Goal: Task Accomplishment & Management: Use online tool/utility

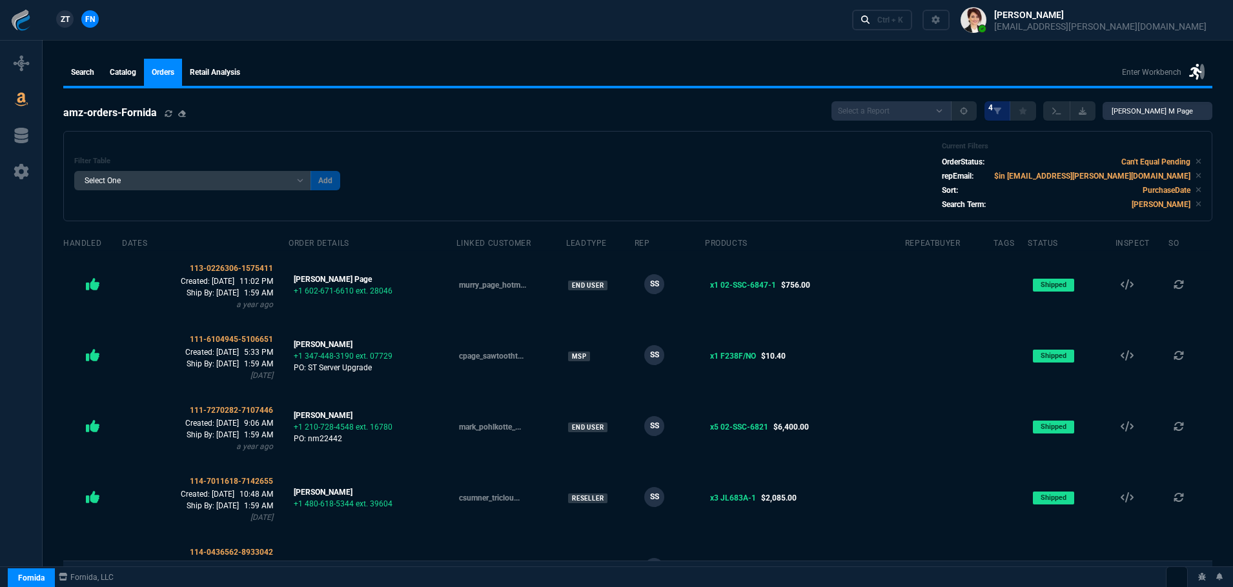
select select
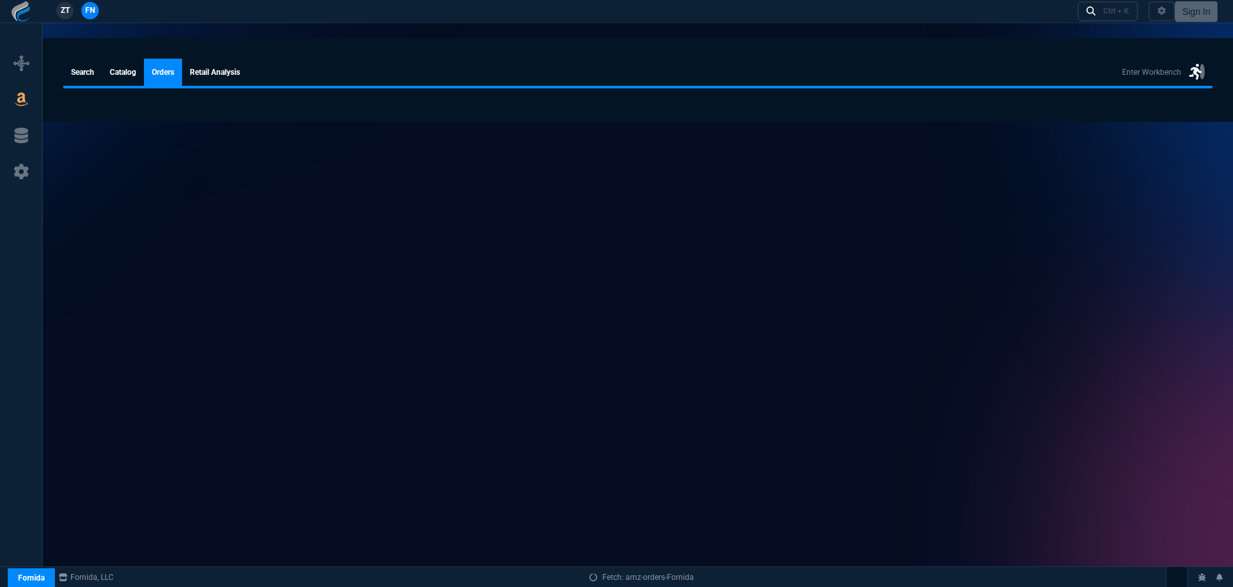
select select
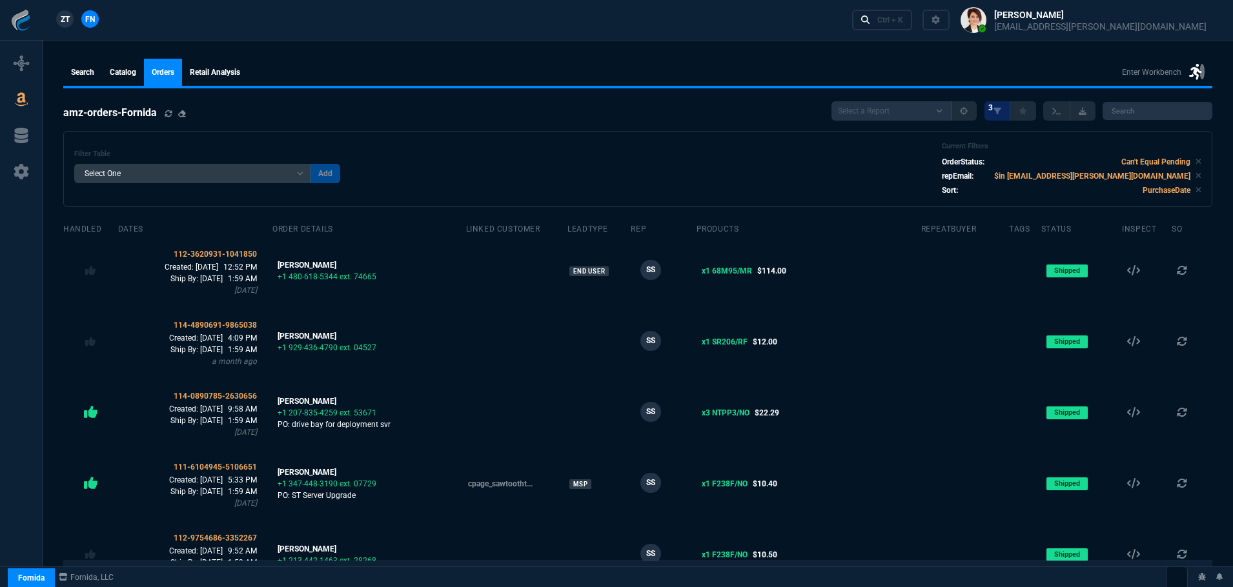
click at [68, 19] on span "ZT" at bounding box center [65, 20] width 9 height 12
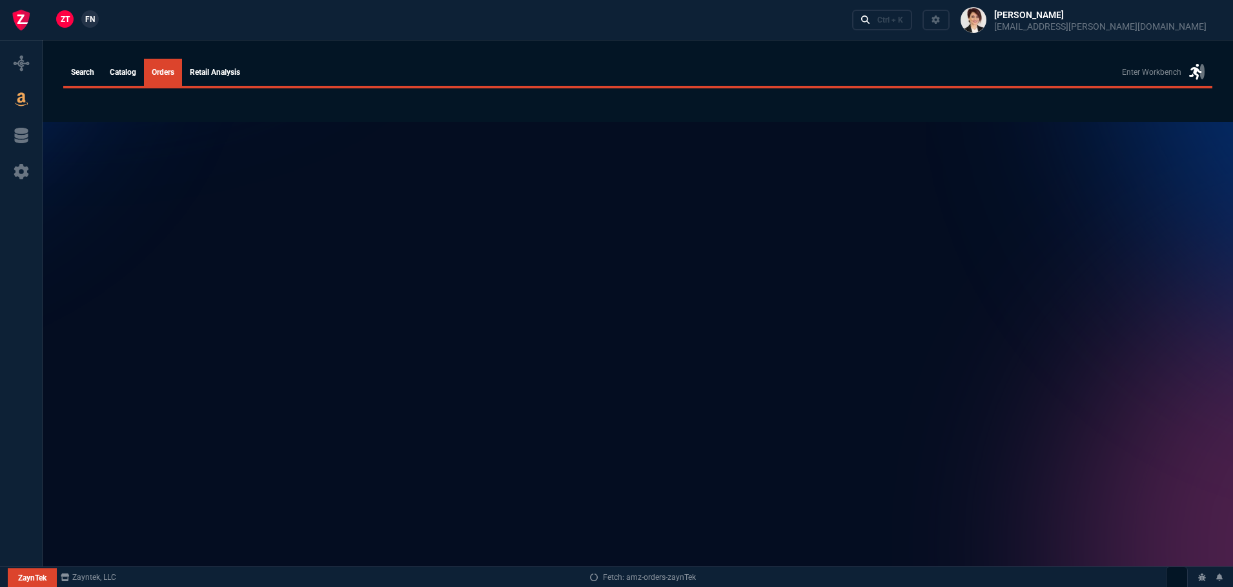
select select
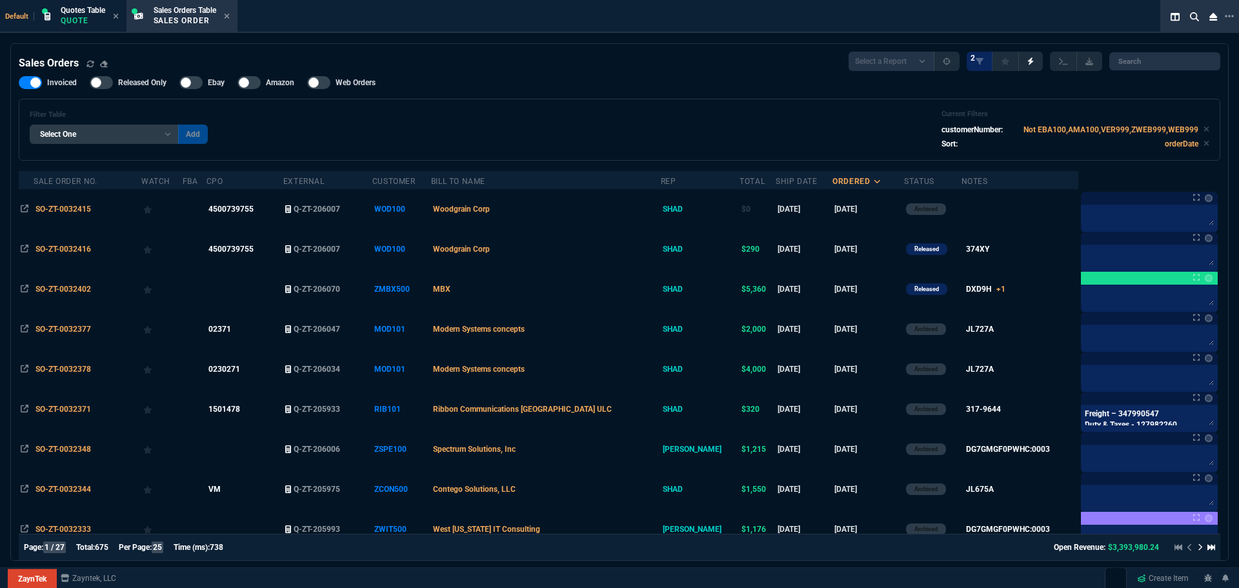
select select "16: [PERSON_NAME]"
select select
click at [90, 18] on p "Quote" at bounding box center [83, 20] width 45 height 10
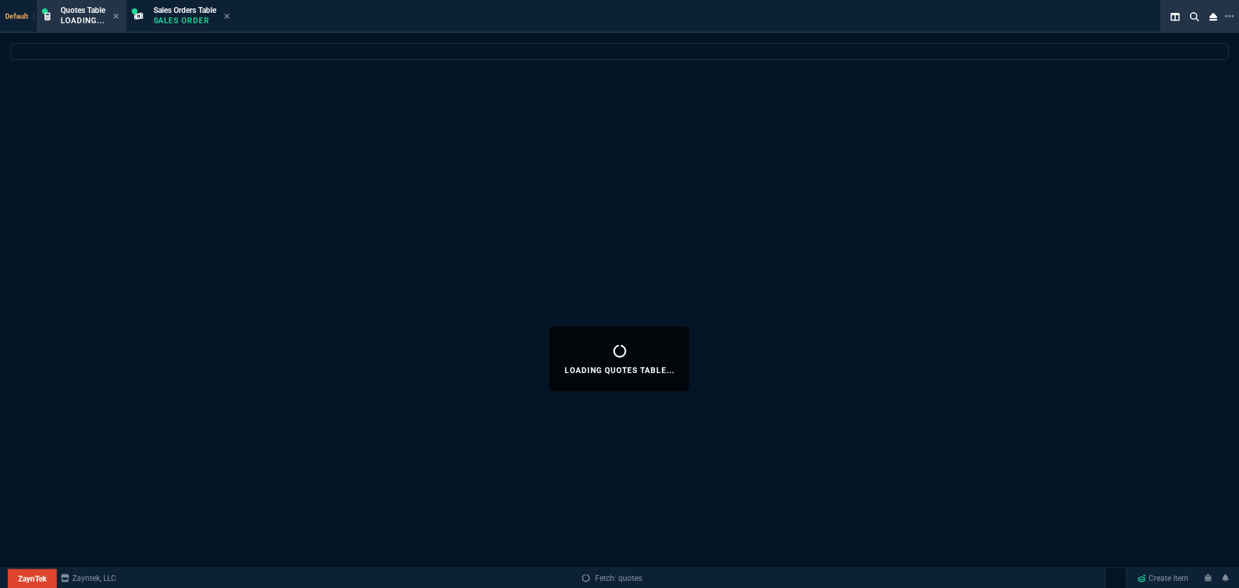
select select
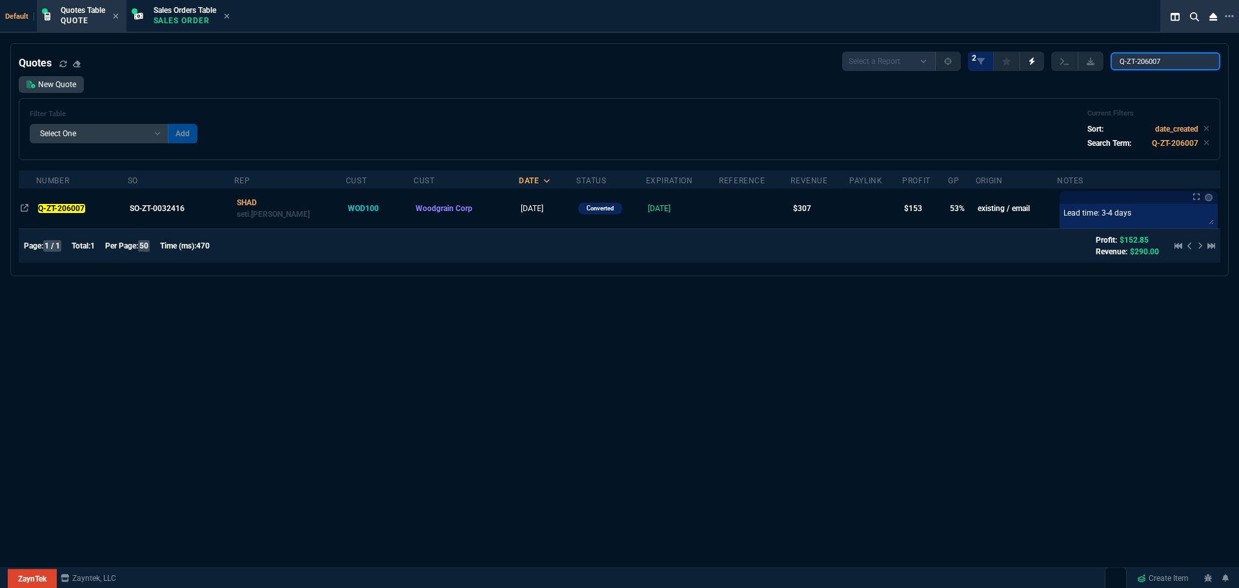
click at [1201, 60] on input "Q-ZT-206007" at bounding box center [1166, 61] width 110 height 18
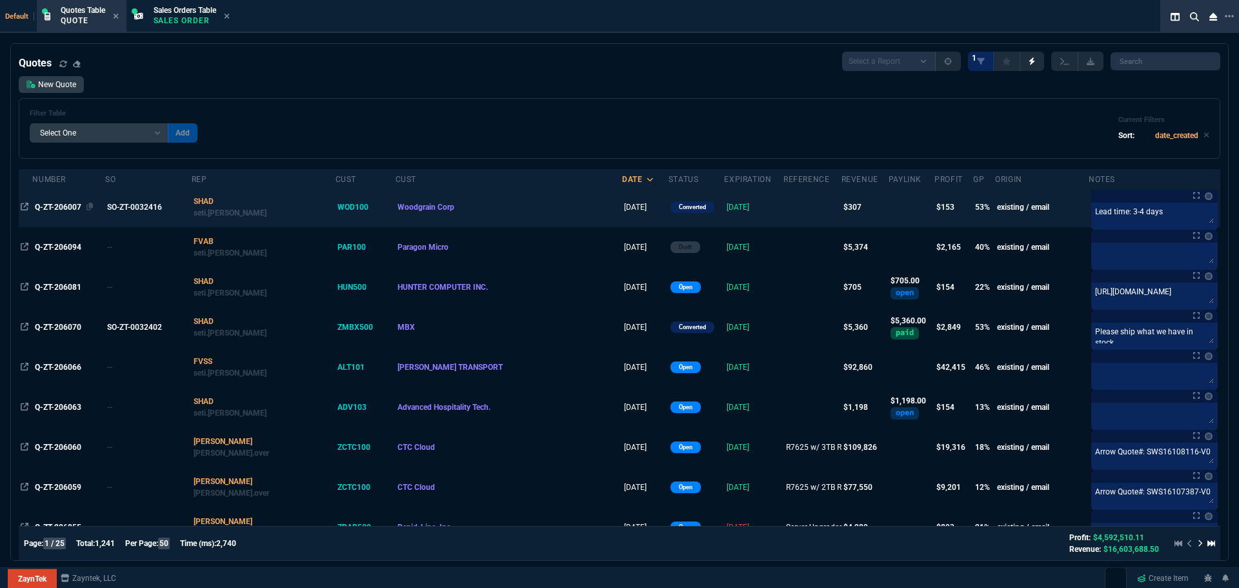
click at [67, 203] on span "Q-ZT-206007" at bounding box center [58, 207] width 46 height 9
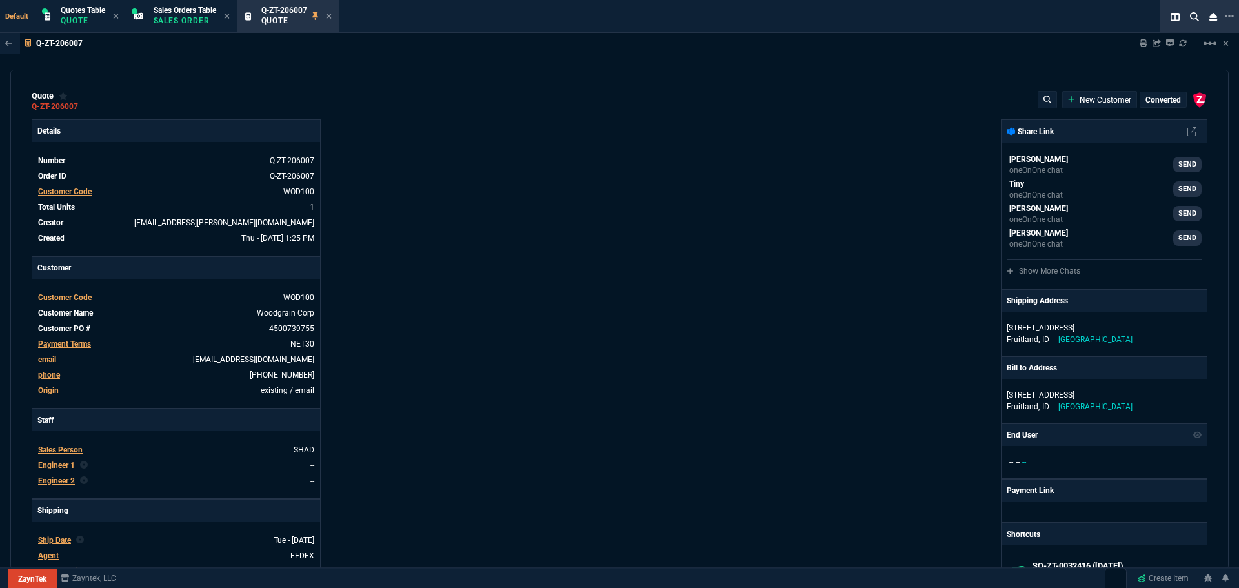
type input "55"
type input "160"
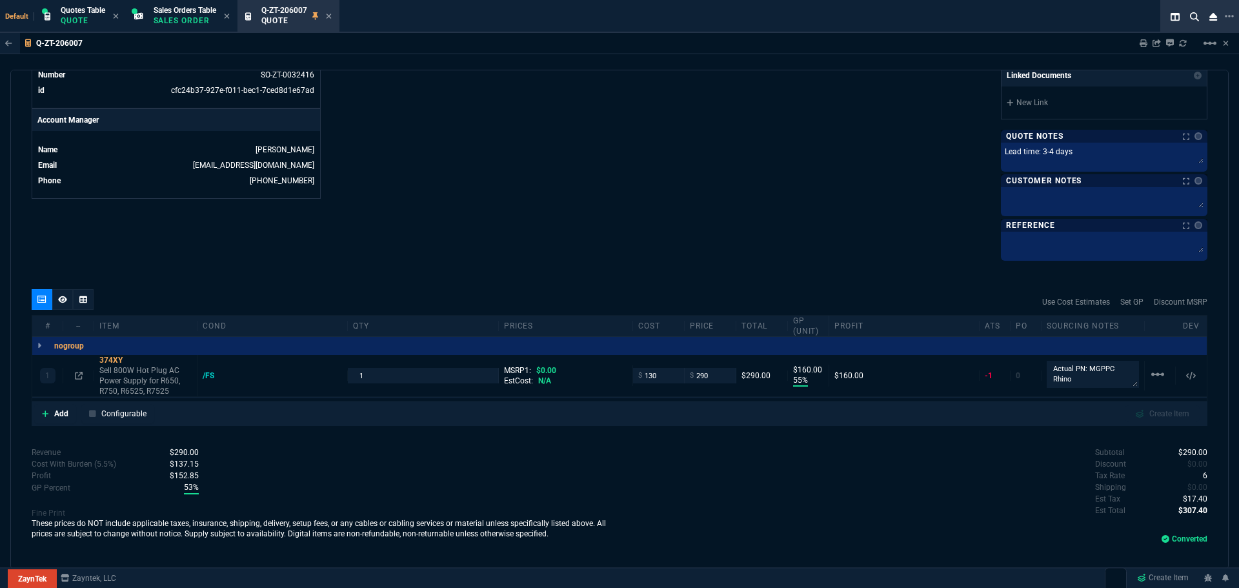
scroll to position [581, 0]
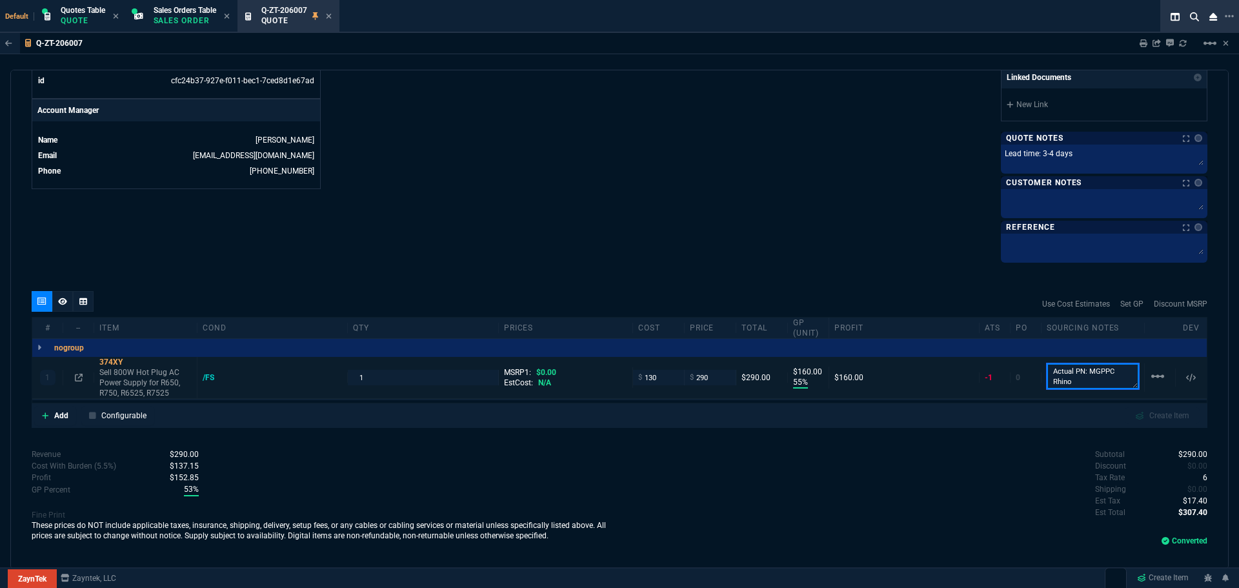
drag, startPoint x: 1111, startPoint y: 371, endPoint x: 1081, endPoint y: 372, distance: 30.3
click at [1081, 372] on textarea "Actual PN: MGPPC Rhino" at bounding box center [1093, 376] width 92 height 26
click at [1230, 15] on icon at bounding box center [1229, 16] width 9 height 10
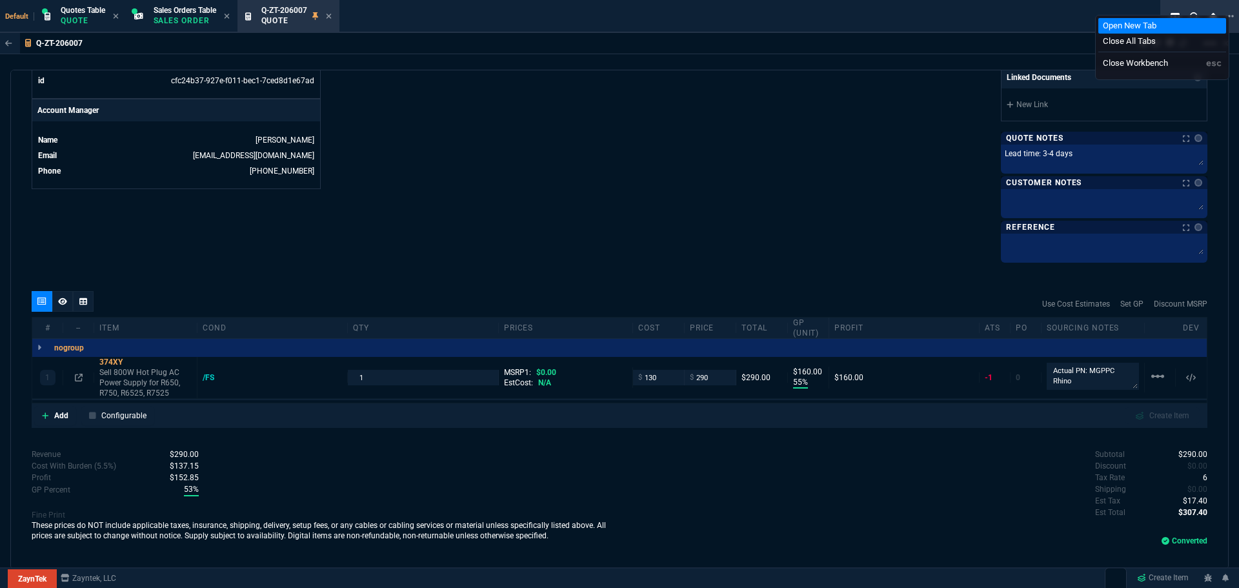
click at [1155, 18] on li "Open New Tab" at bounding box center [1163, 25] width 128 height 15
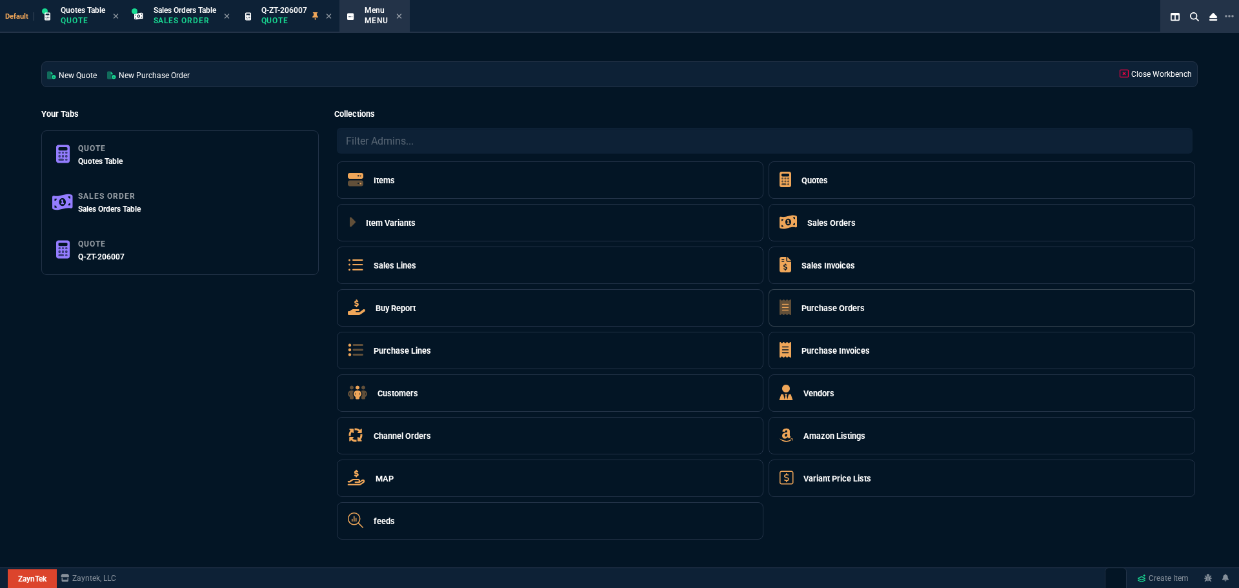
click at [855, 307] on h5 "Purchase Orders" at bounding box center [833, 308] width 63 height 12
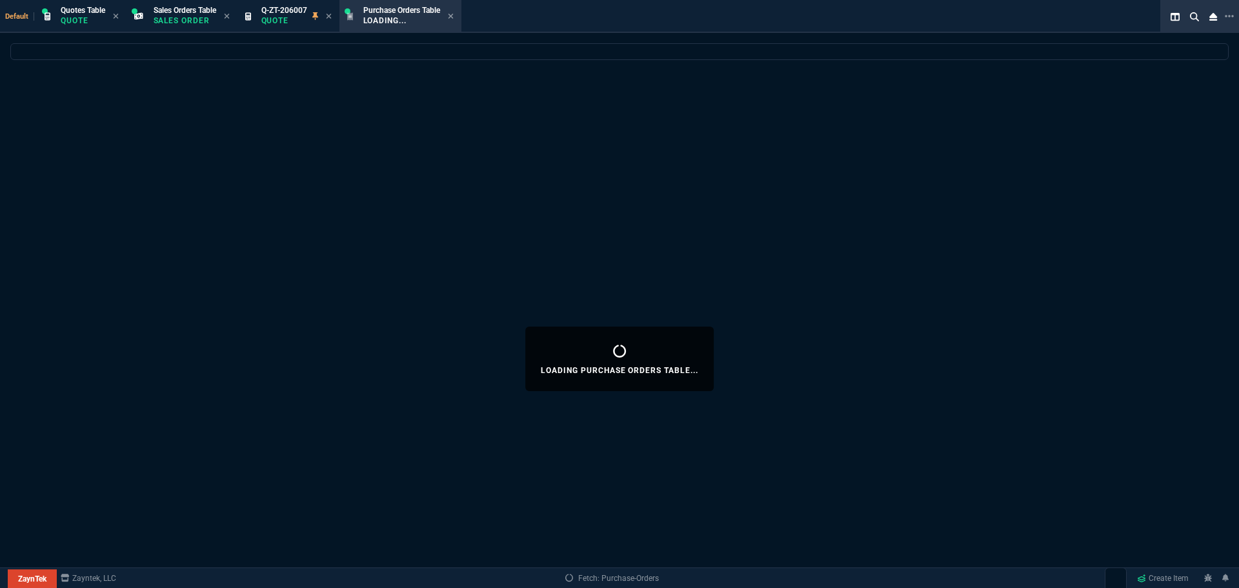
select select
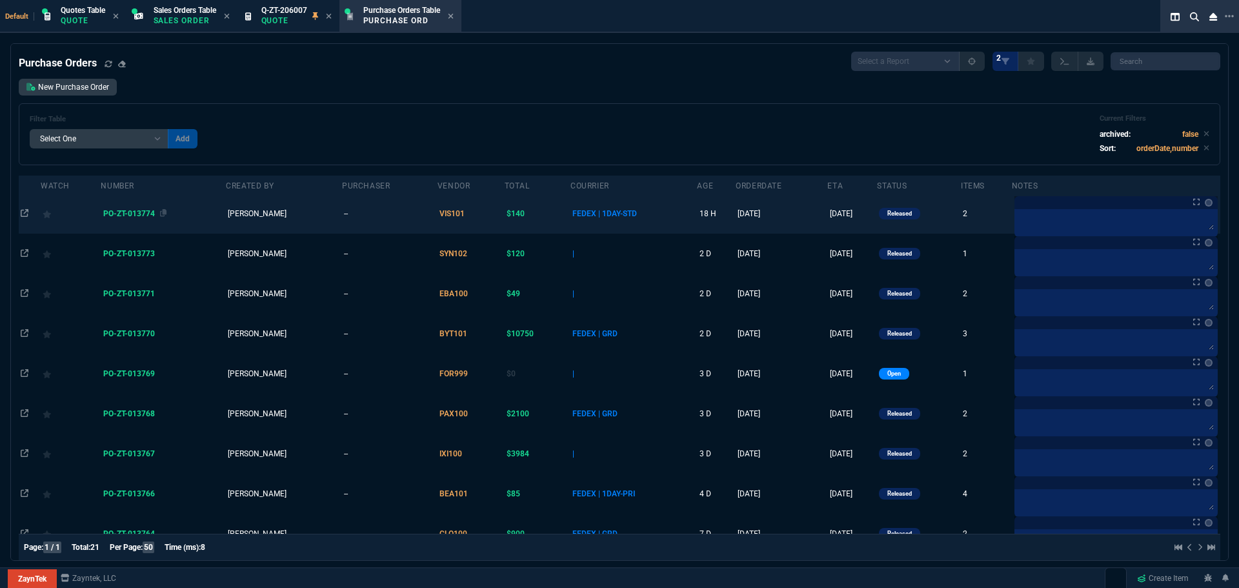
click at [127, 213] on span "PO-ZT-013774" at bounding box center [129, 213] width 52 height 9
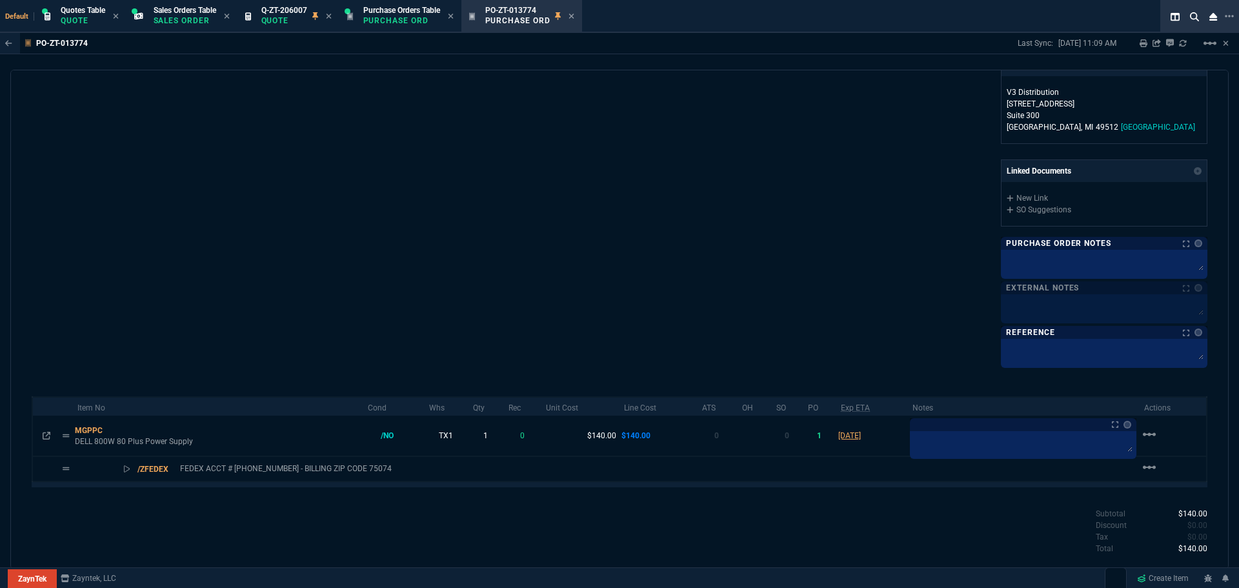
scroll to position [503, 0]
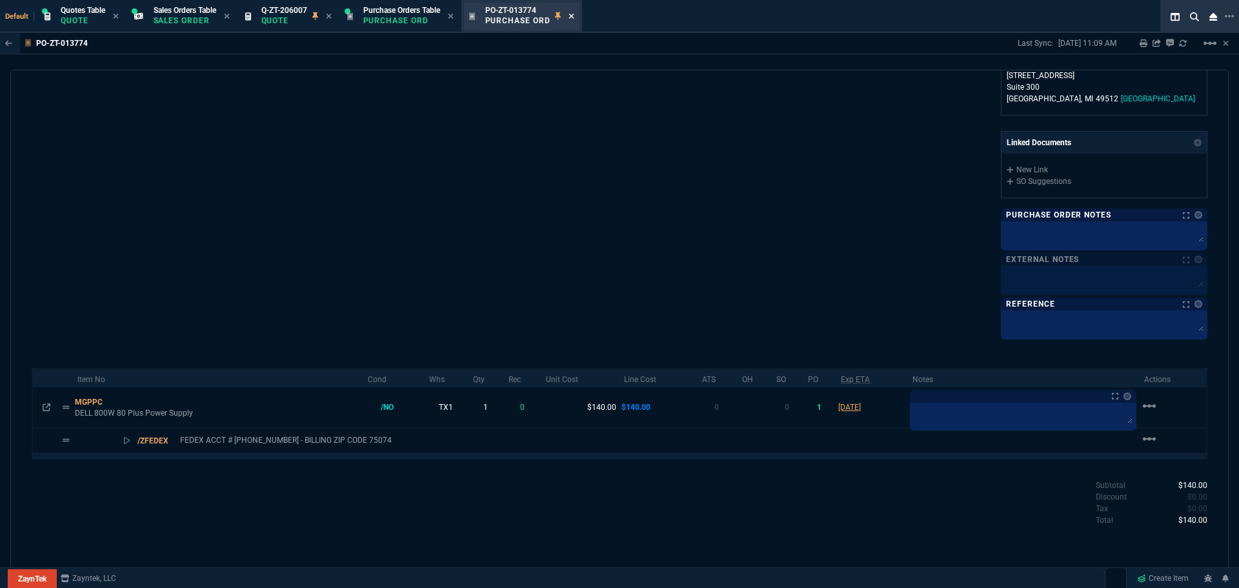
click at [574, 19] on icon at bounding box center [572, 16] width 6 height 8
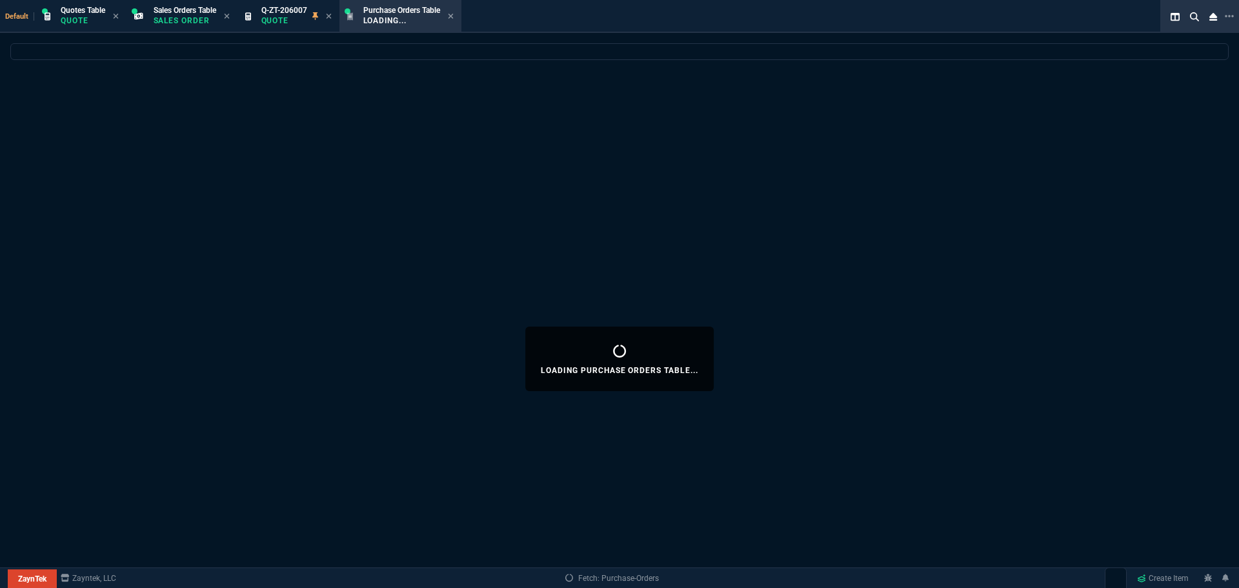
select select
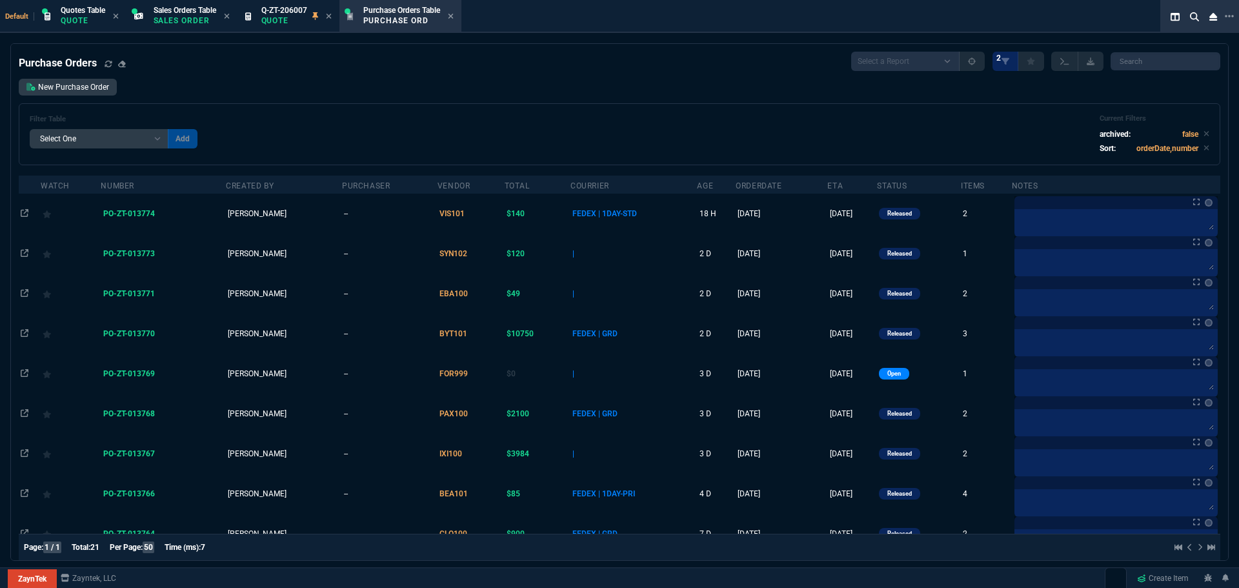
select select "16: [PERSON_NAME]"
select select
click at [454, 17] on icon at bounding box center [451, 16] width 6 height 8
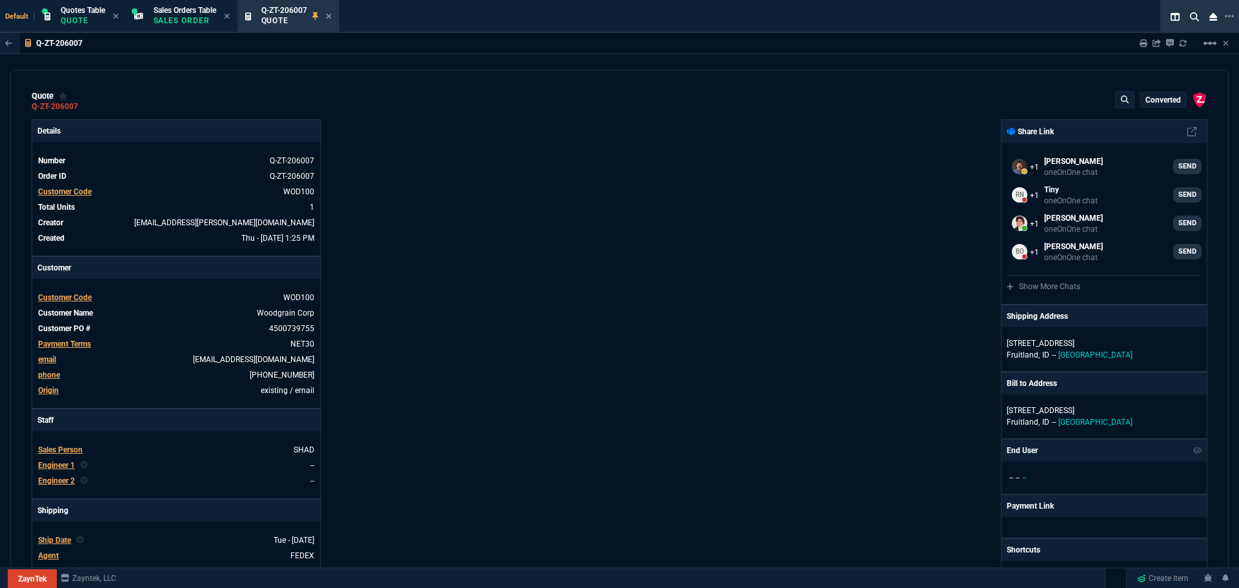
type input "55"
type input "160"
click at [332, 19] on icon at bounding box center [329, 16] width 6 height 8
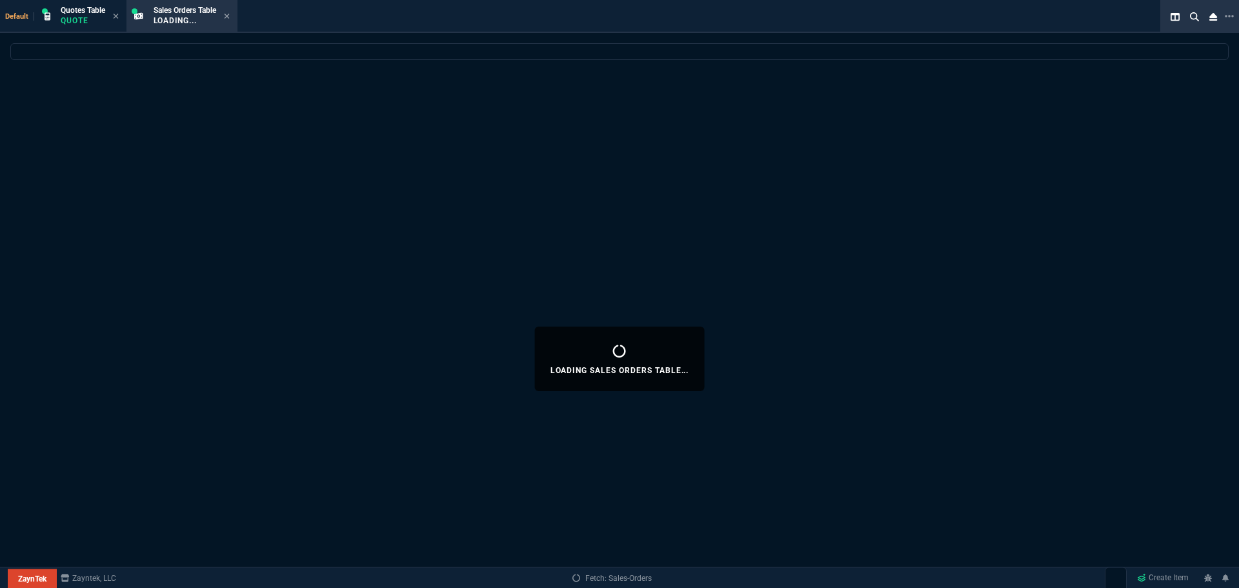
select select
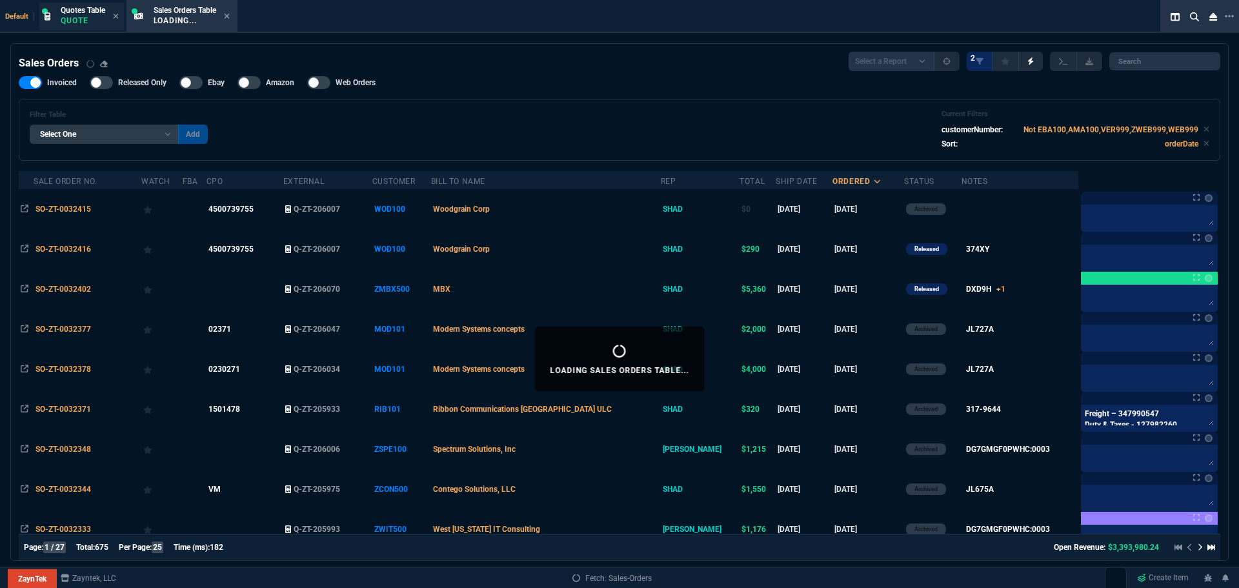
click at [85, 16] on p "Quote" at bounding box center [83, 20] width 45 height 10
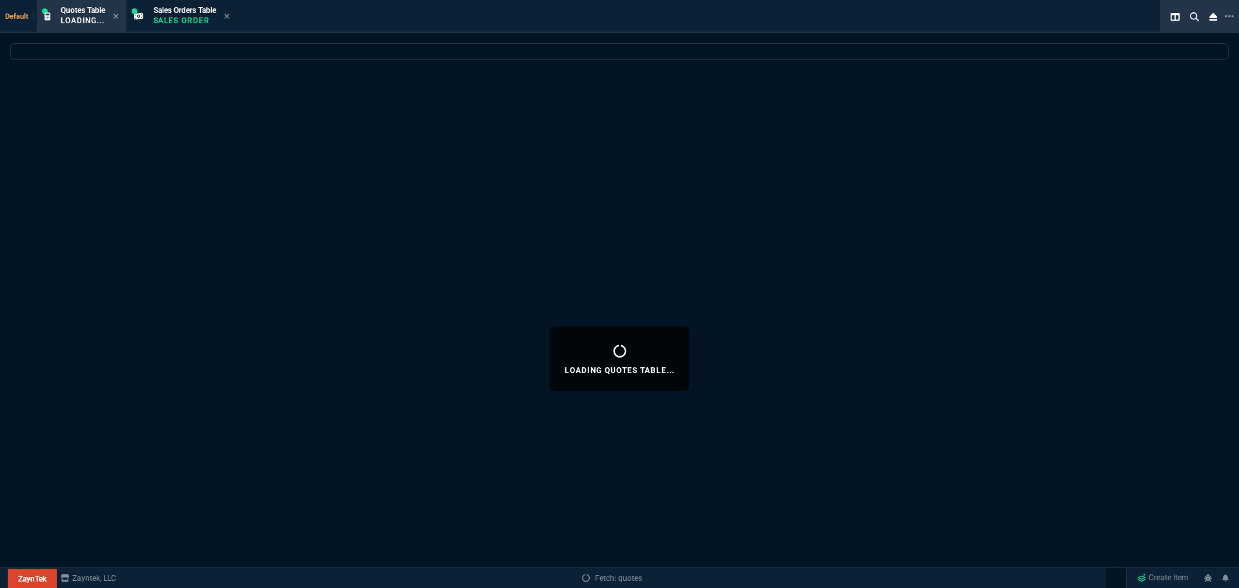
select select
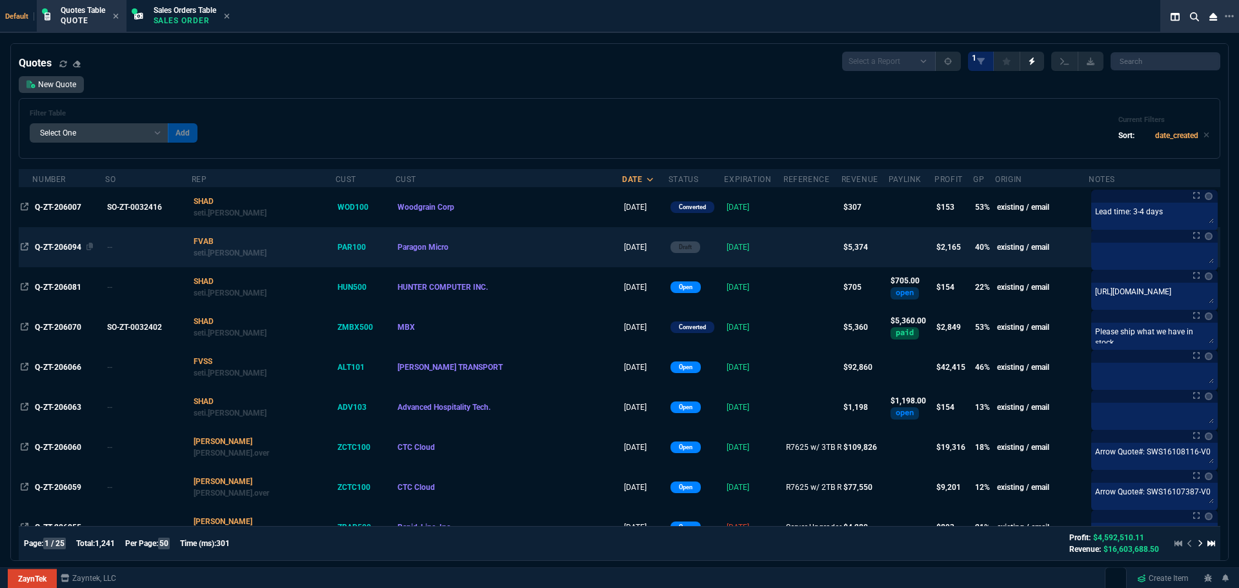
click at [57, 247] on span "Q-ZT-206094" at bounding box center [58, 247] width 46 height 9
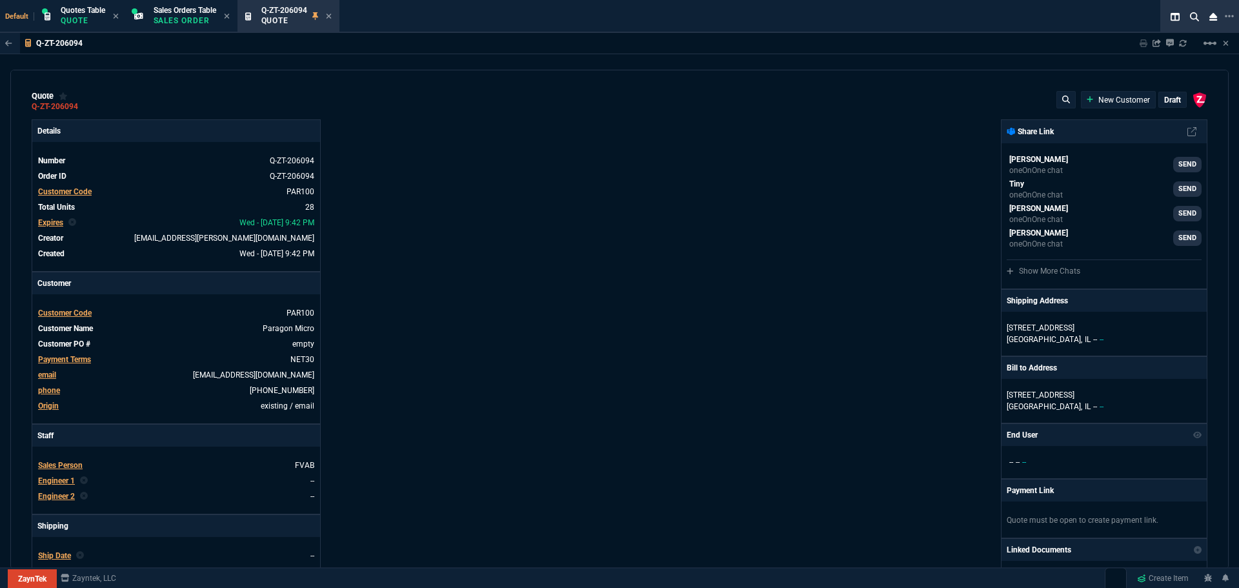
type input "0"
type input "43"
type input "167"
type input "0"
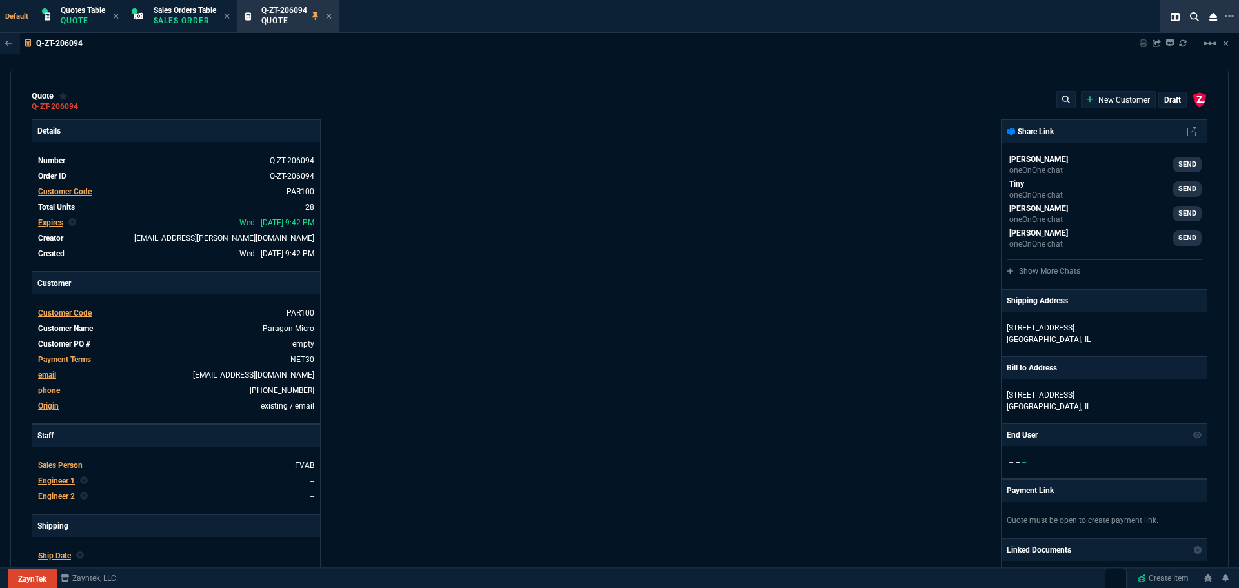
type input "0"
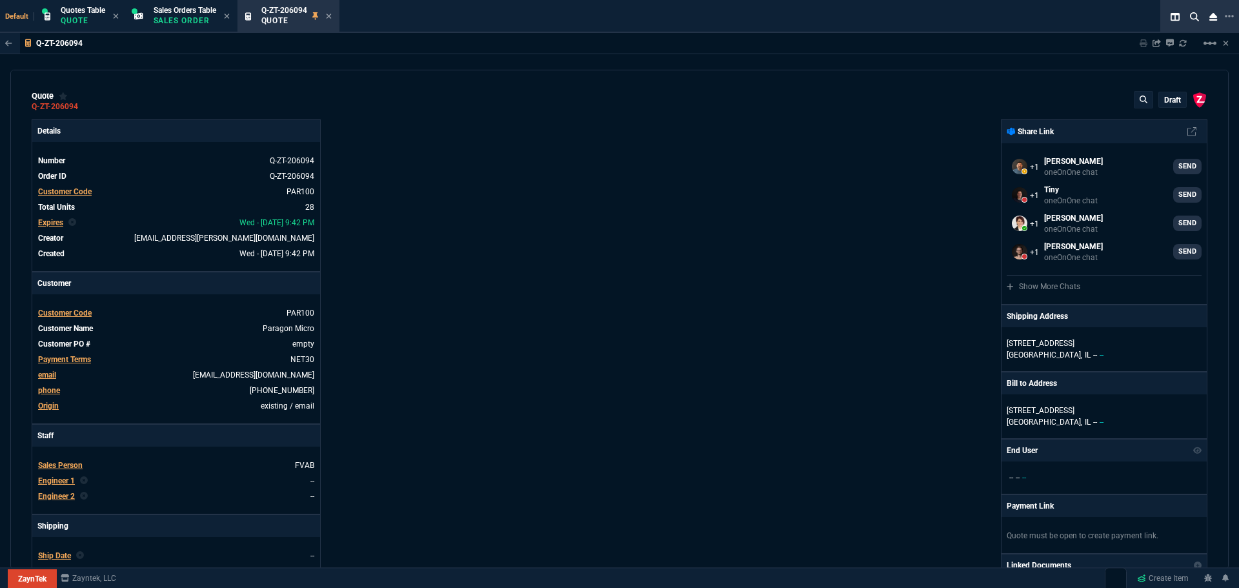
type input "916.28"
type input "58"
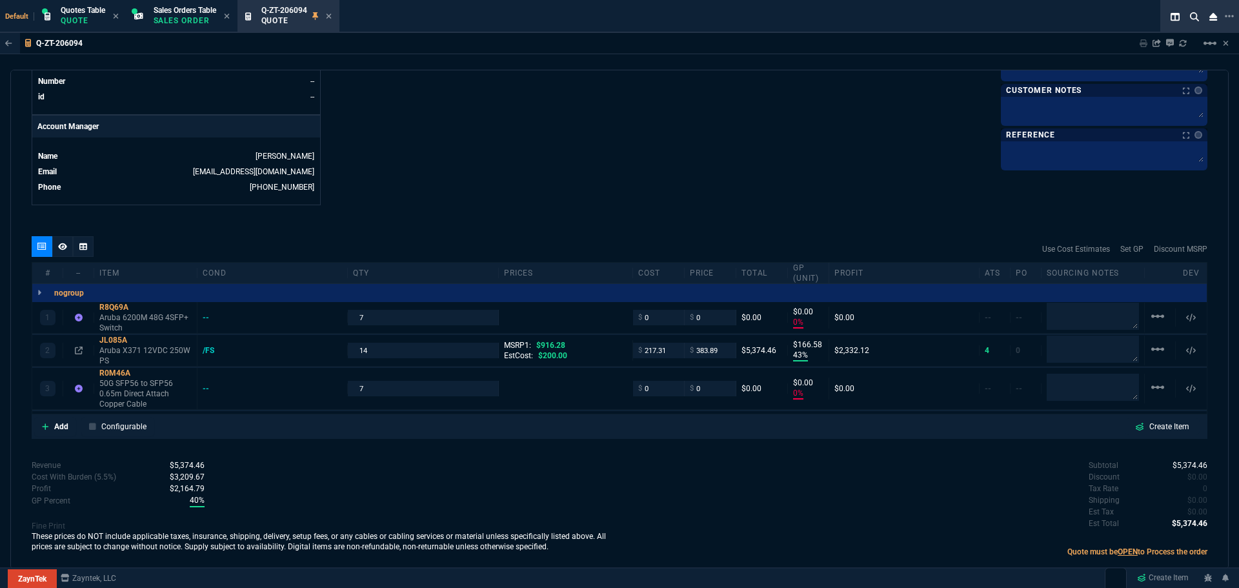
scroll to position [581, 0]
click at [654, 389] on input "0" at bounding box center [658, 387] width 41 height 15
type input "150"
click at [654, 314] on input "0" at bounding box center [658, 316] width 41 height 15
type input "150"
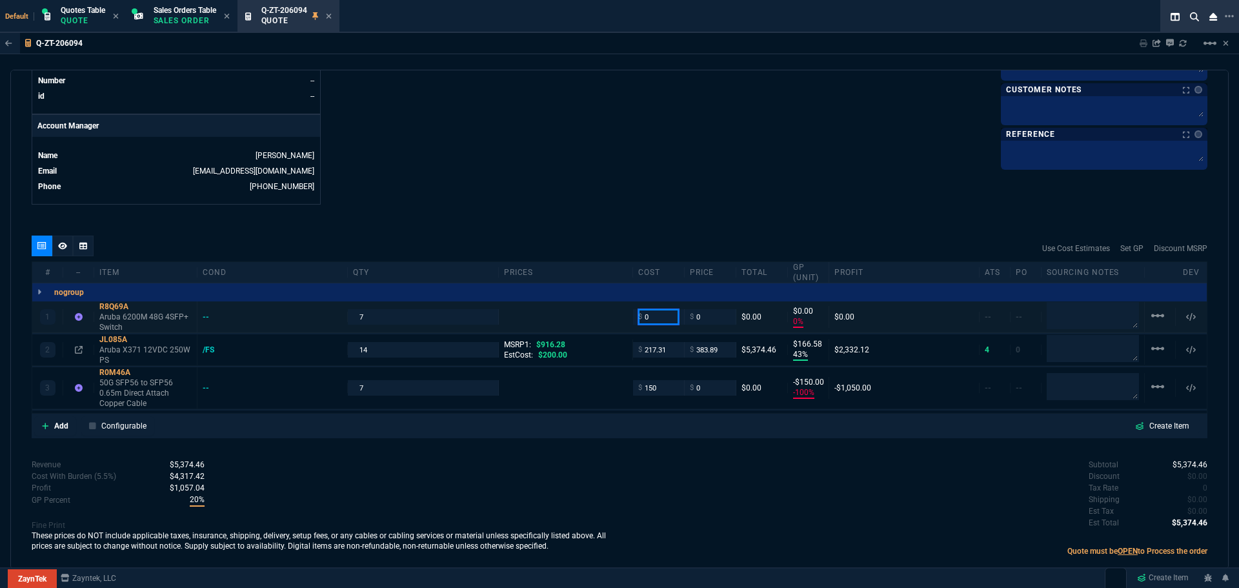
type input "-100"
type input "-150"
type input "2550"
click at [666, 349] on input "217.31" at bounding box center [658, 349] width 41 height 15
type input "2550"
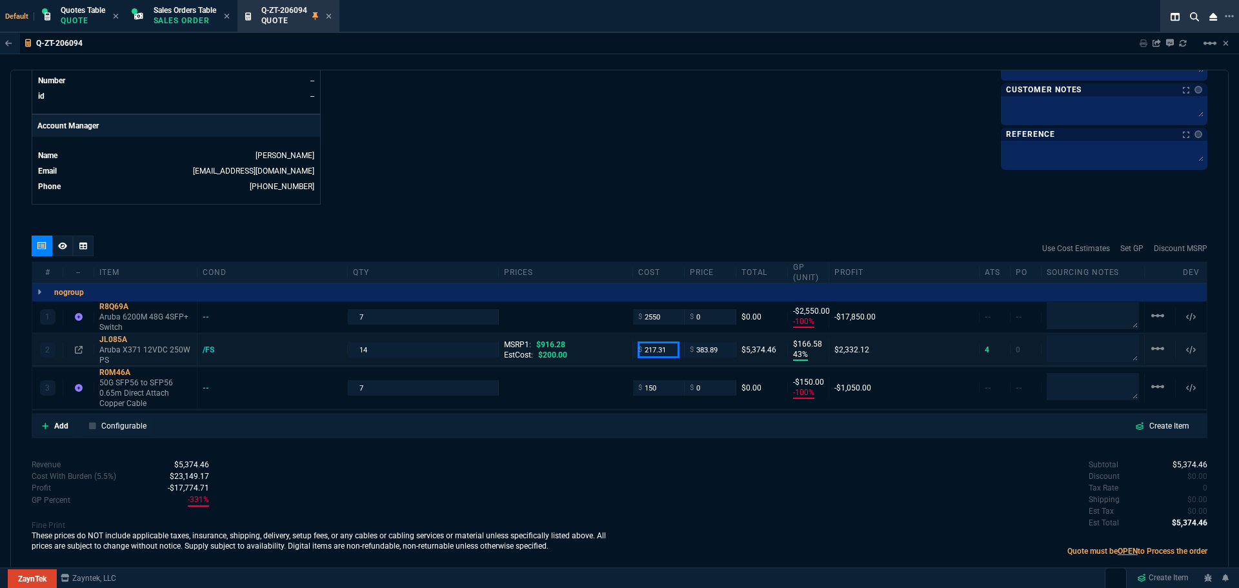
type input "-100"
type input "-2550"
type input "217"
click at [1110, 352] on textarea at bounding box center [1093, 349] width 92 height 26
type input "217"
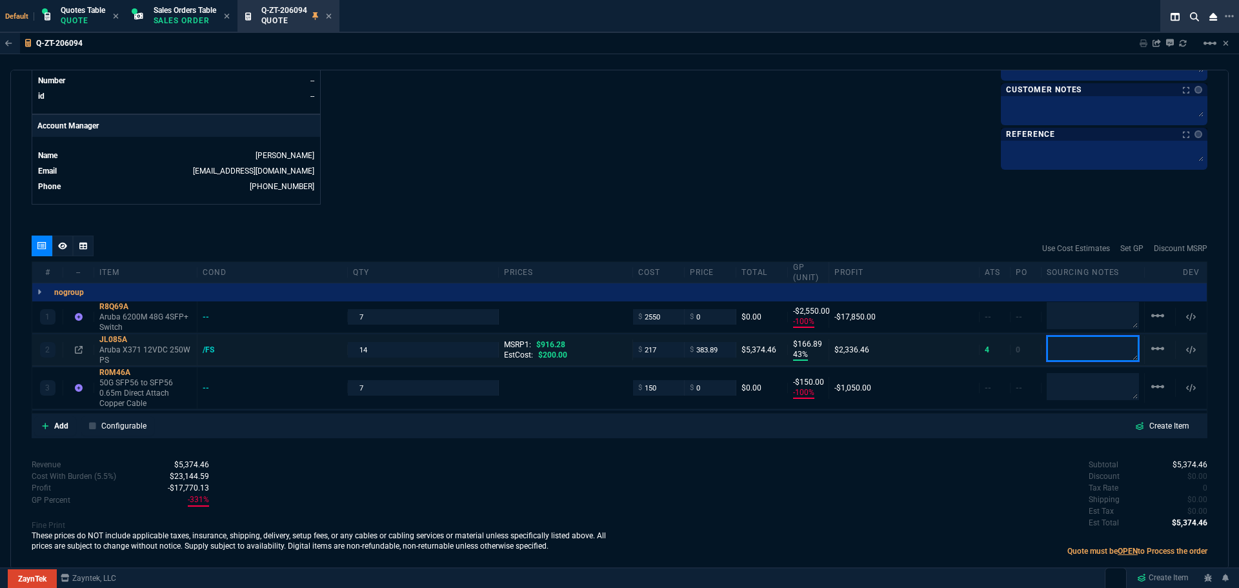
type textarea "V"
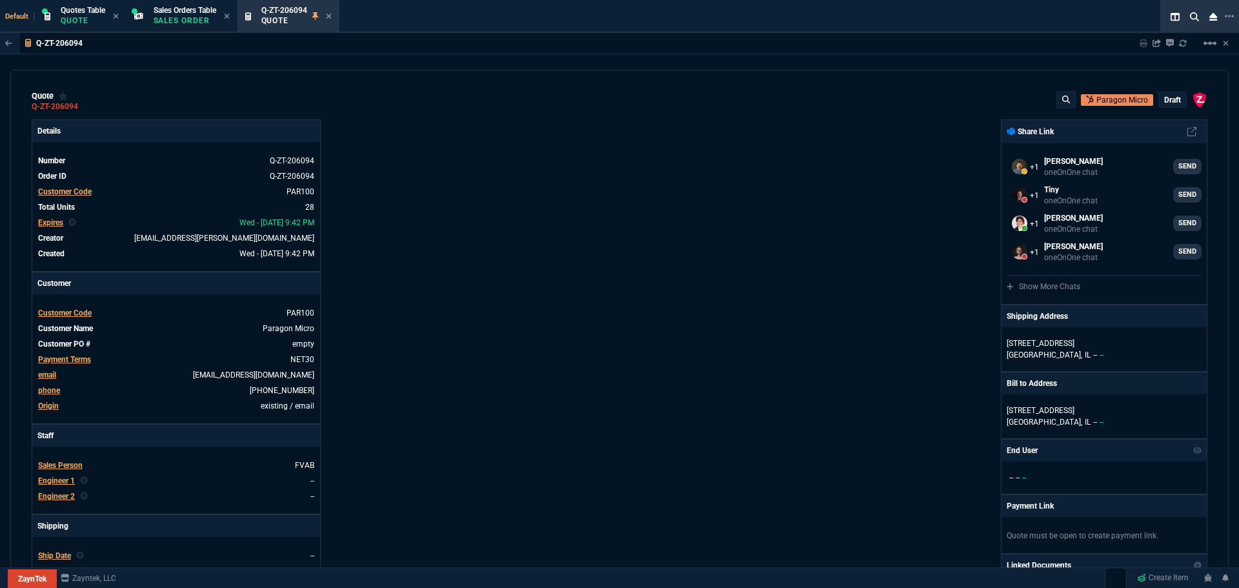
select select "16: [PERSON_NAME]"
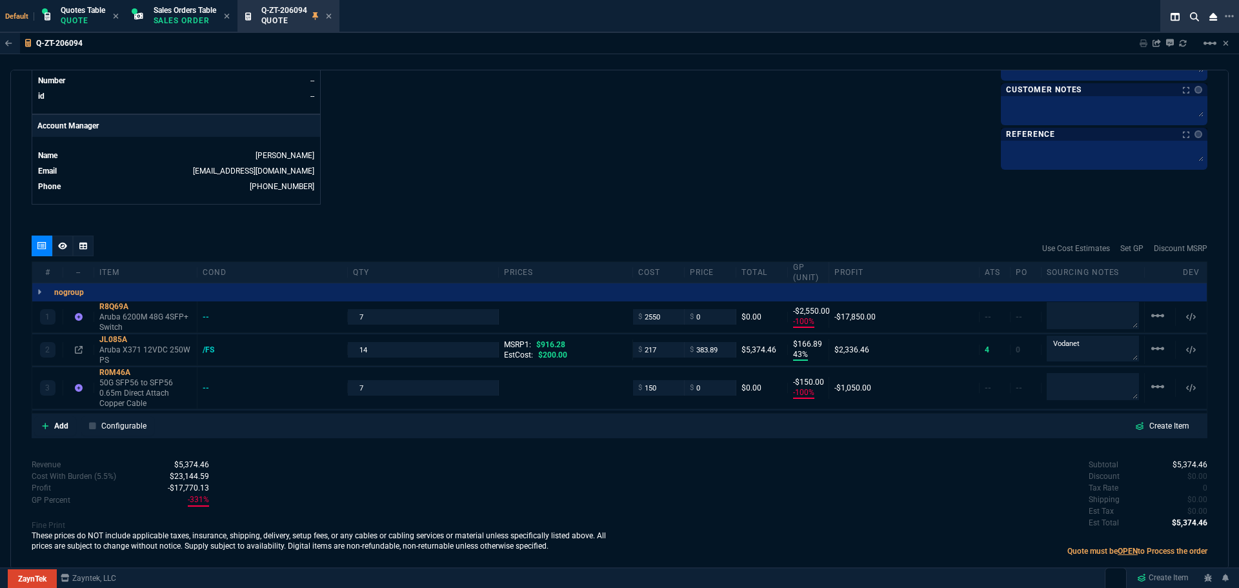
type textarea "Vodanet"
click at [660, 349] on input "217" at bounding box center [658, 349] width 41 height 15
click at [645, 352] on input "217" at bounding box center [658, 349] width 41 height 15
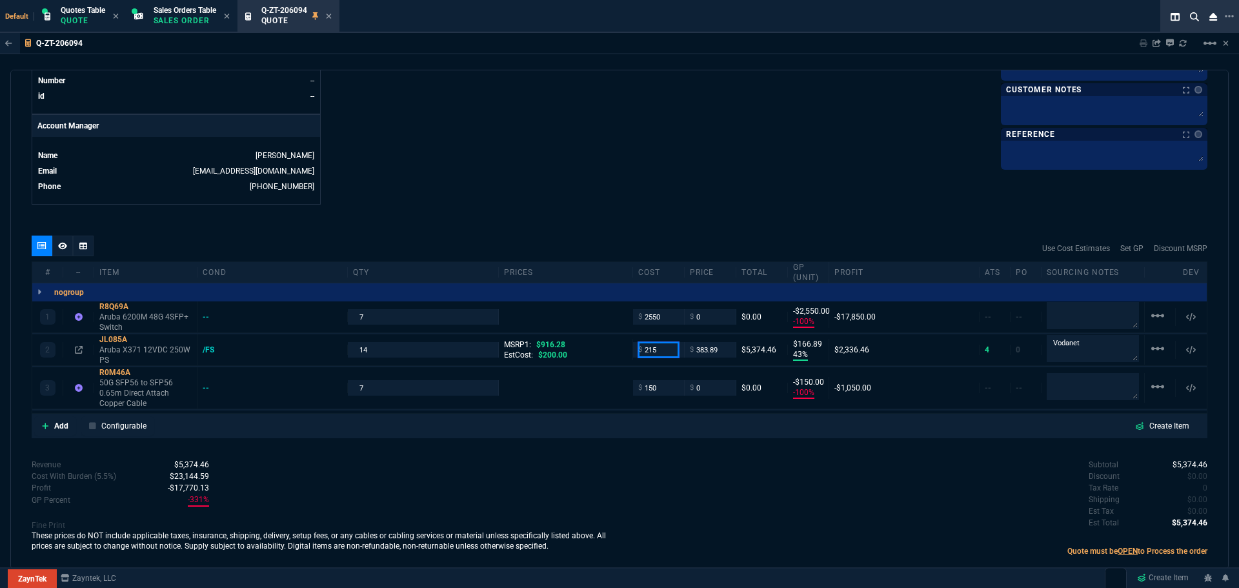
type input "215"
type input "44"
type input "169"
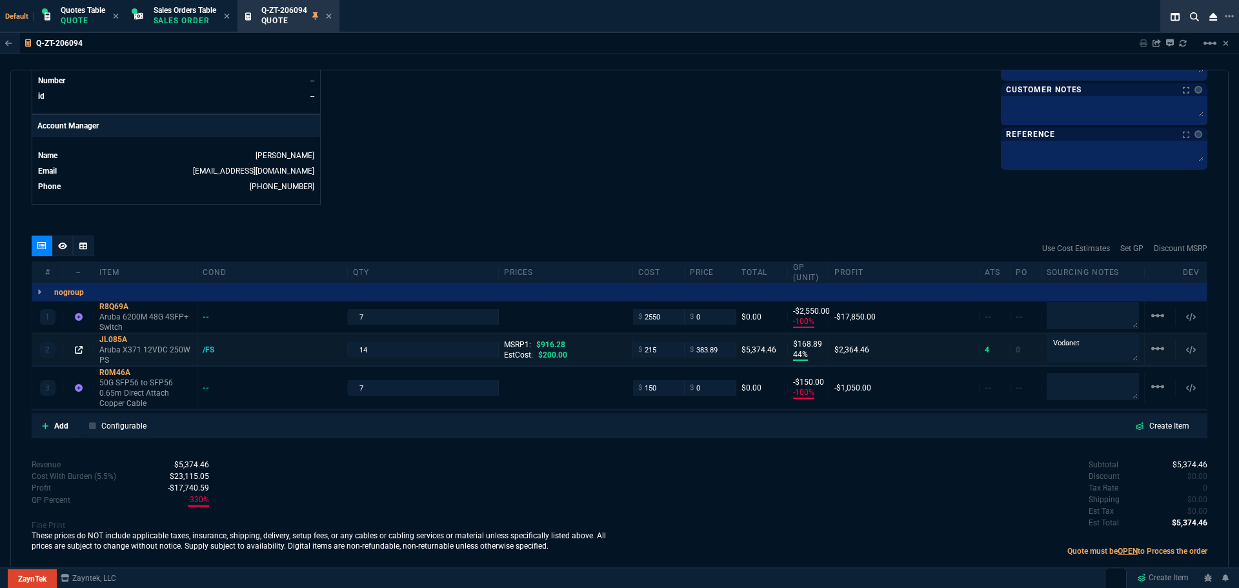
click at [79, 349] on icon at bounding box center [79, 350] width 8 height 8
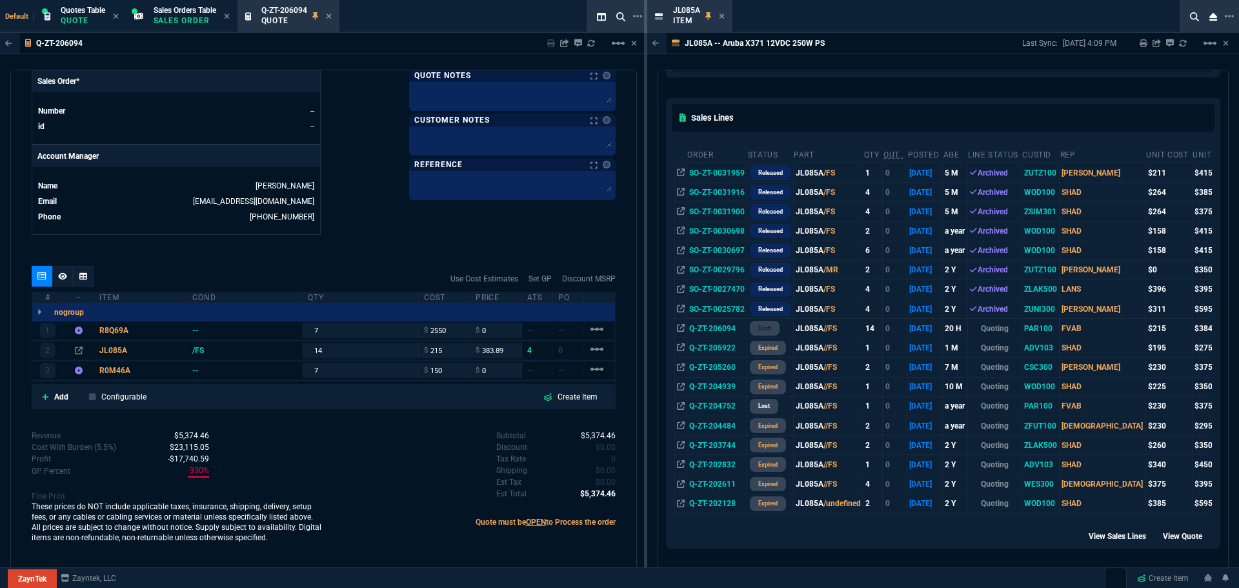
scroll to position [258, 0]
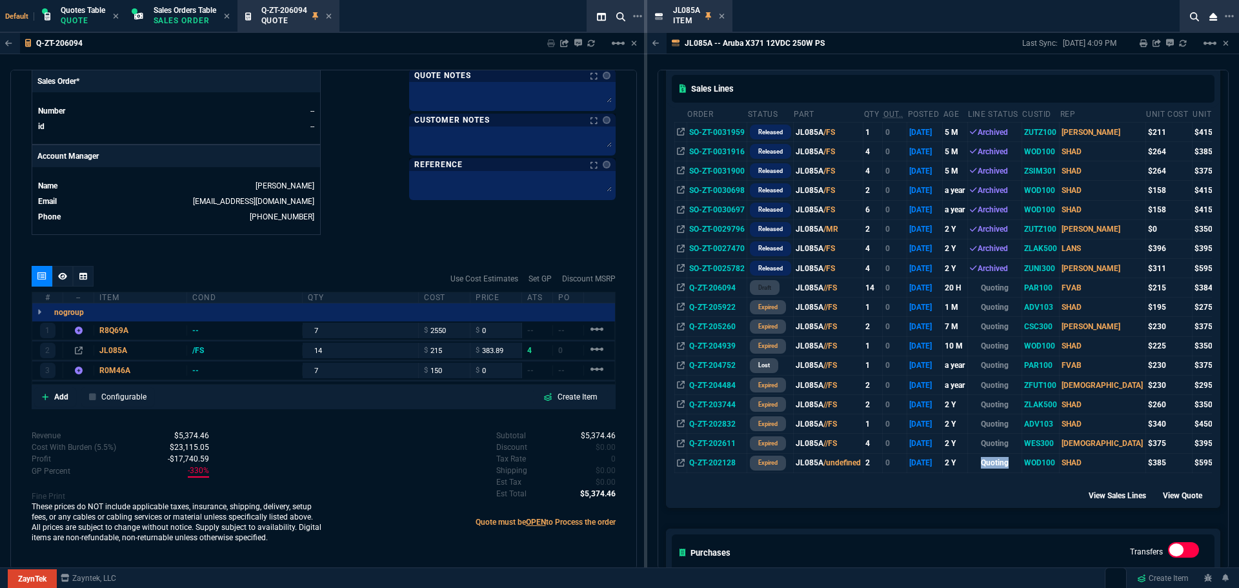
drag, startPoint x: 979, startPoint y: 473, endPoint x: 1031, endPoint y: 472, distance: 51.6
click at [1022, 472] on td "Quoting" at bounding box center [995, 462] width 54 height 19
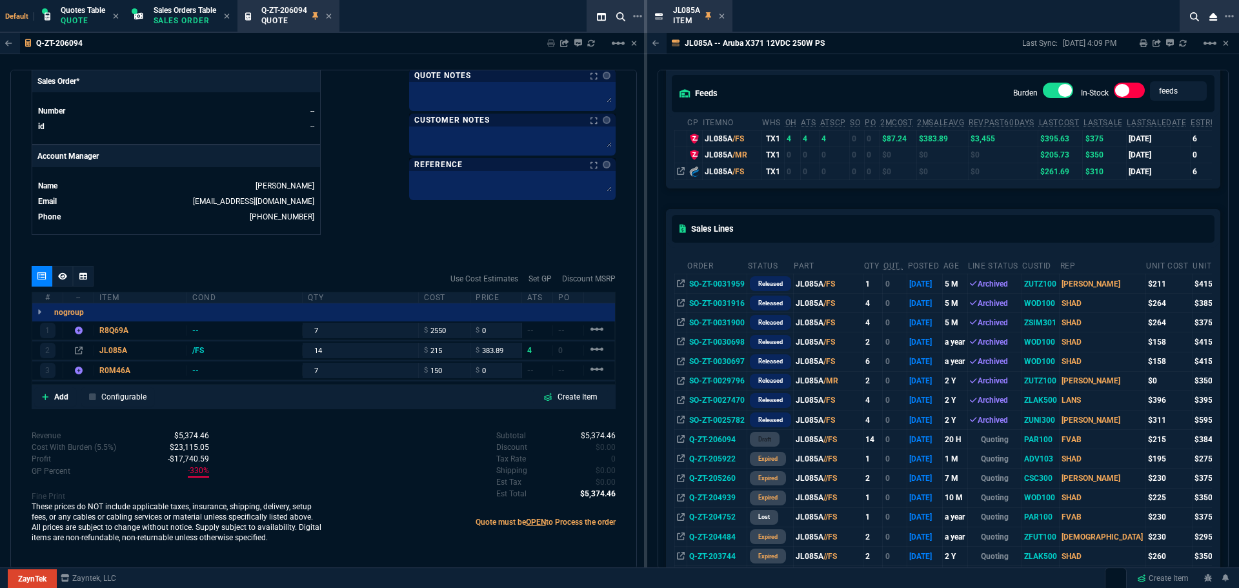
scroll to position [0, 0]
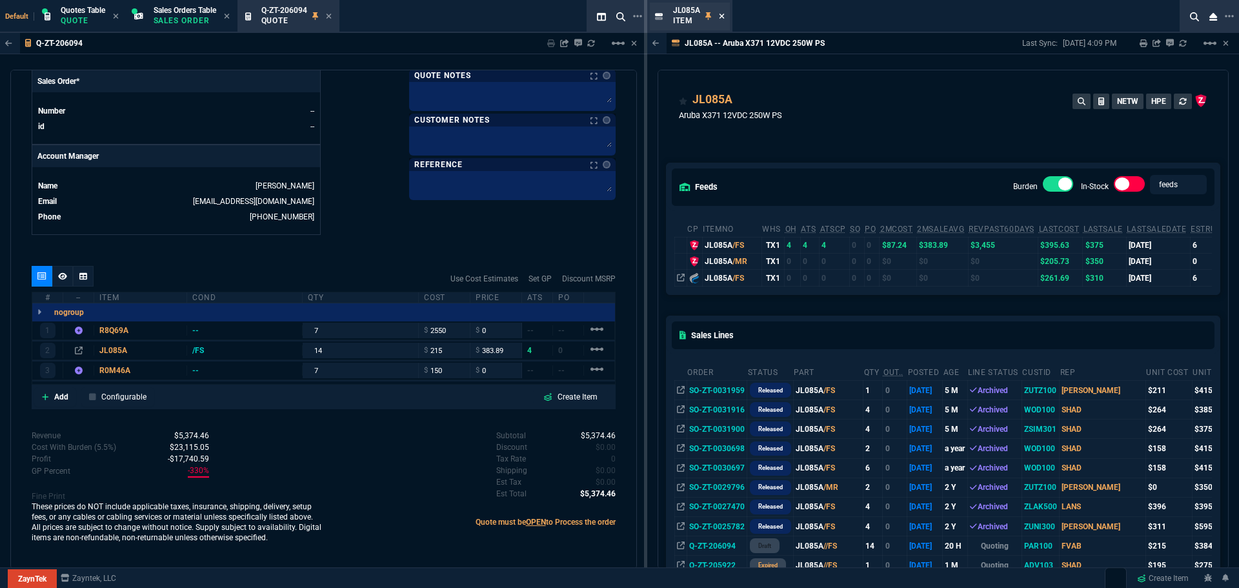
click at [724, 15] on icon at bounding box center [722, 16] width 6 height 8
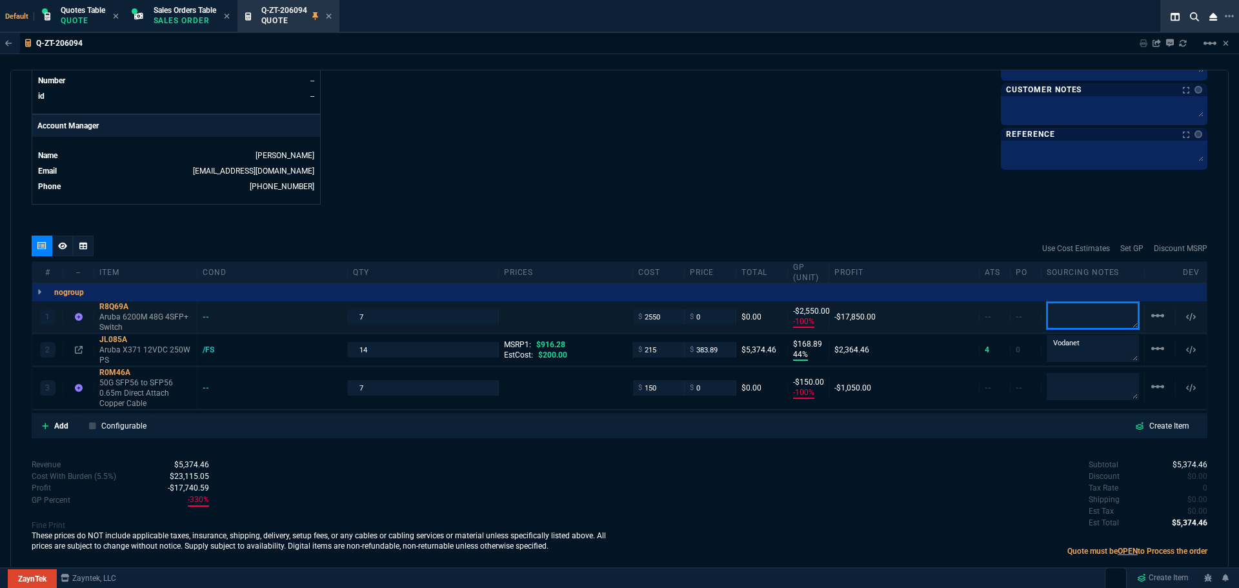
click at [1073, 319] on textarea at bounding box center [1093, 315] width 92 height 27
type textarea "[PERSON_NAME]"
click at [1096, 389] on textarea at bounding box center [1093, 387] width 92 height 26
type textarea "[PERSON_NAME]"
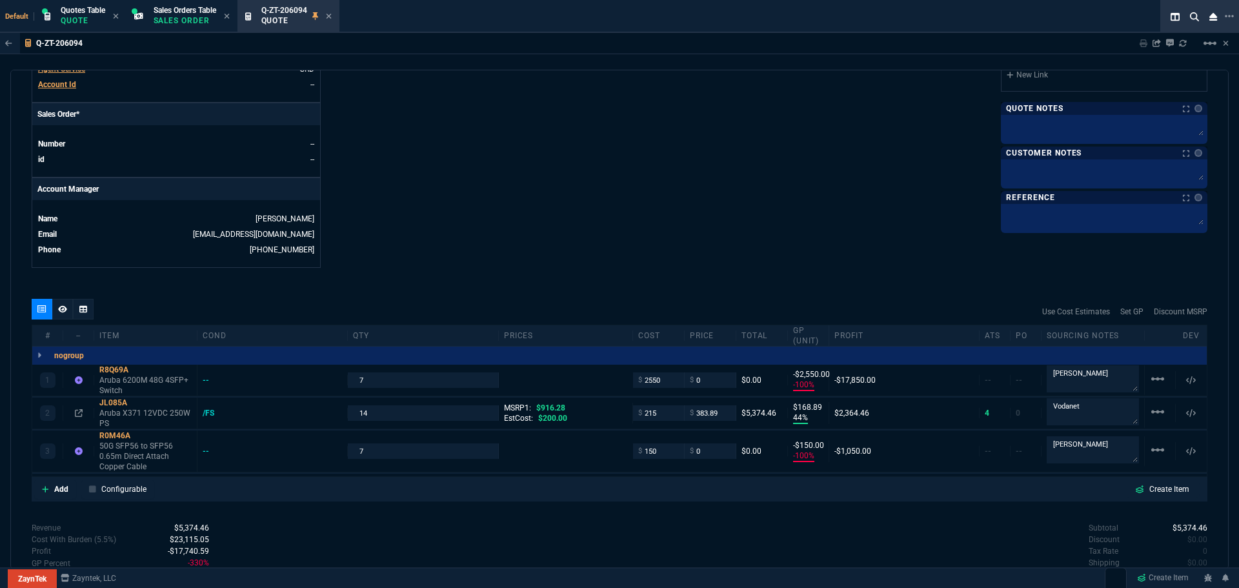
scroll to position [387, 0]
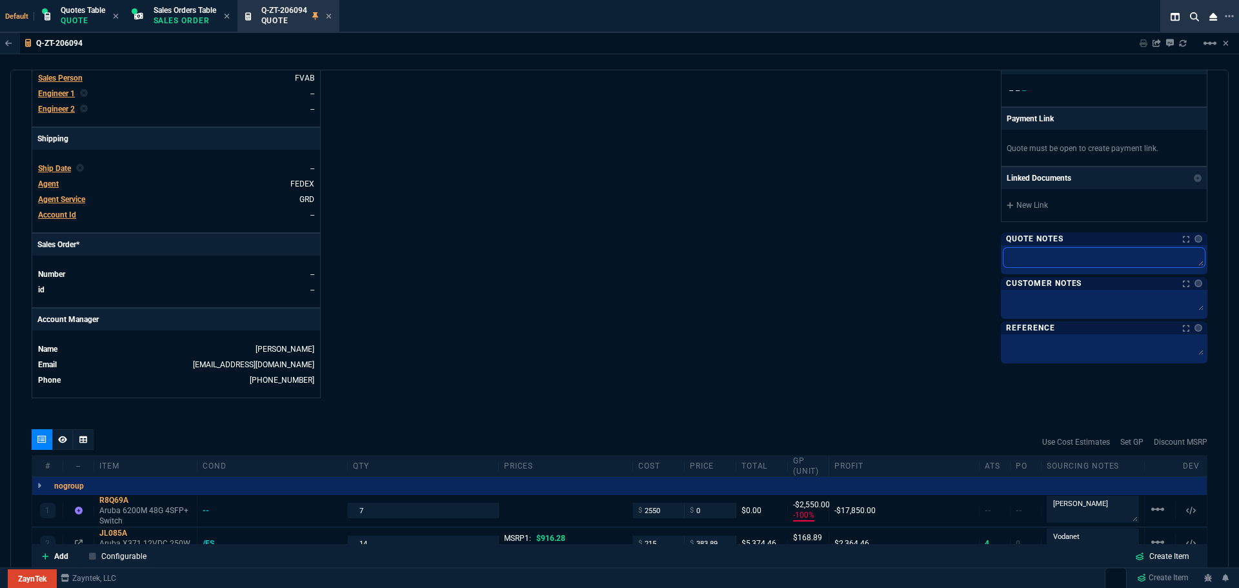
click at [1056, 253] on textarea at bounding box center [1104, 257] width 201 height 19
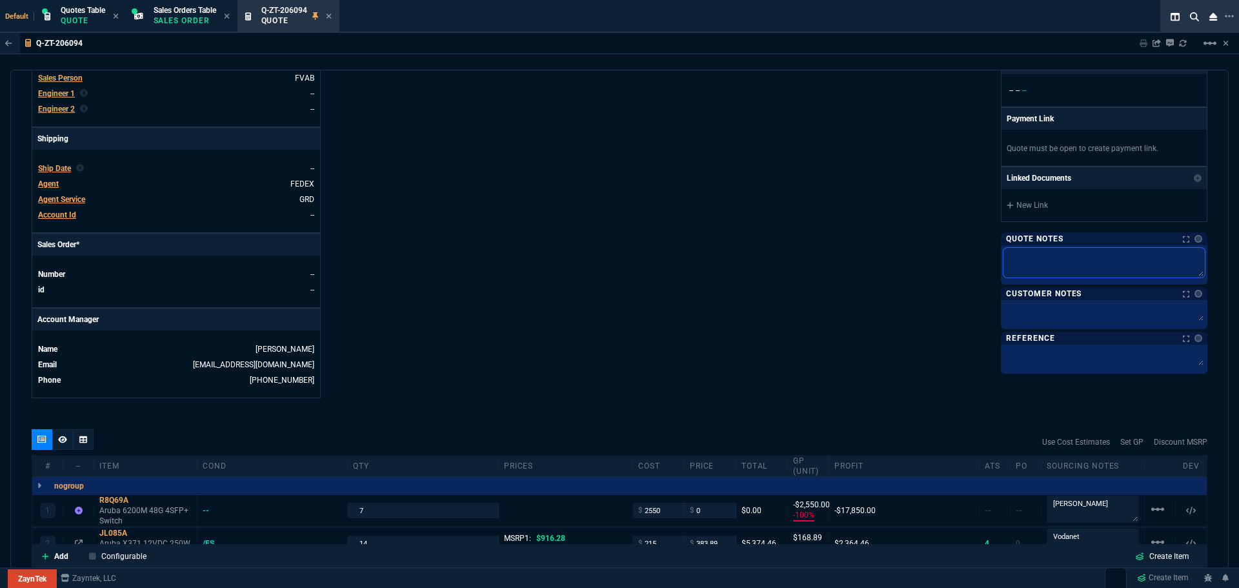
type textarea "L"
type textarea "Le"
type textarea "Lea"
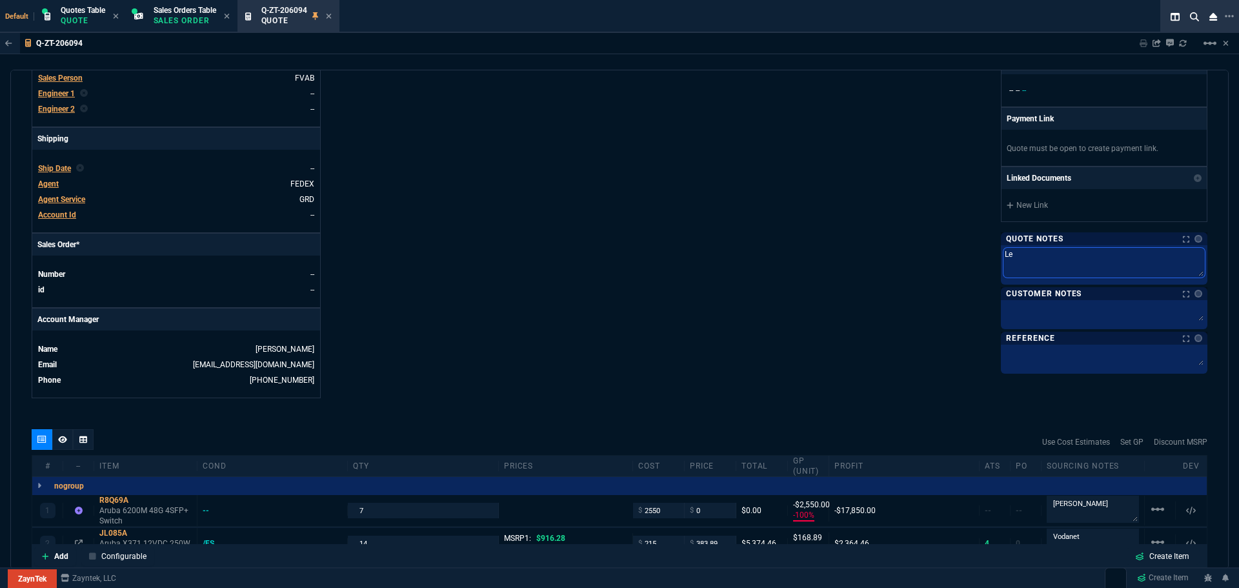
type textarea "Lea"
type textarea "Lead"
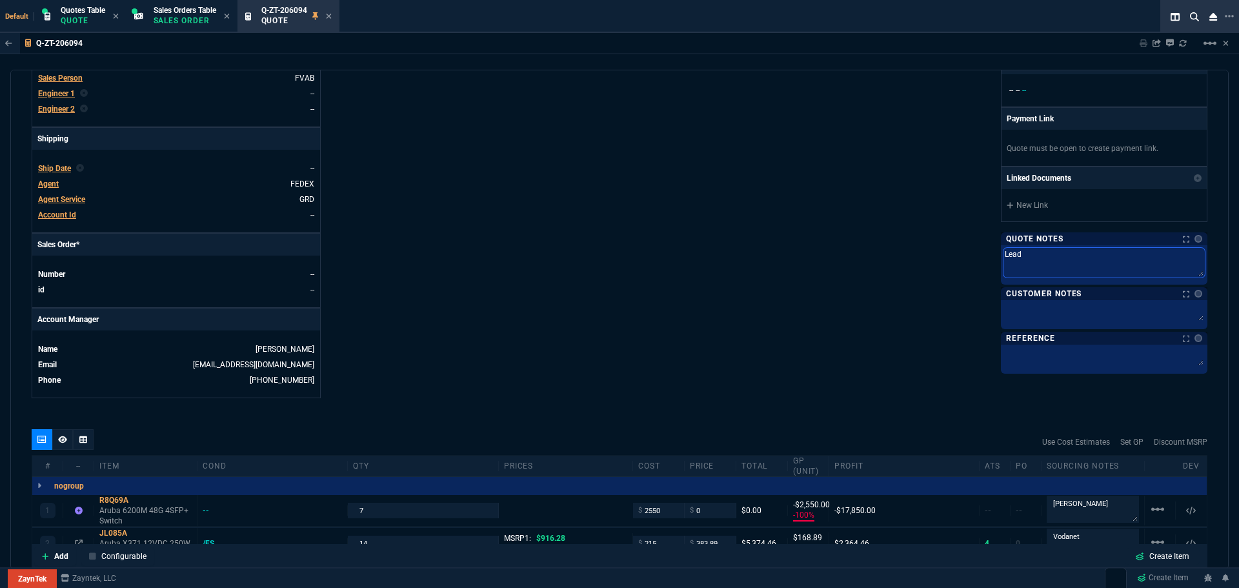
type textarea "Lead t"
type textarea "Lead ti"
type textarea "Lead [PERSON_NAME]"
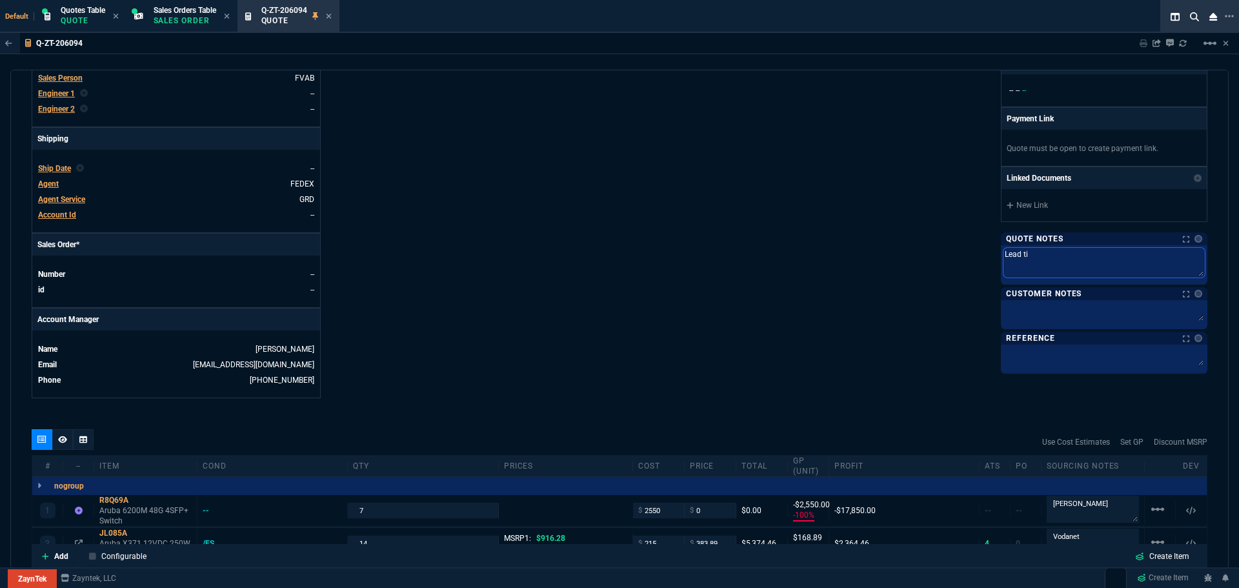
type textarea "Lead [PERSON_NAME]"
type textarea "Lead time"
type textarea "Lead time:"
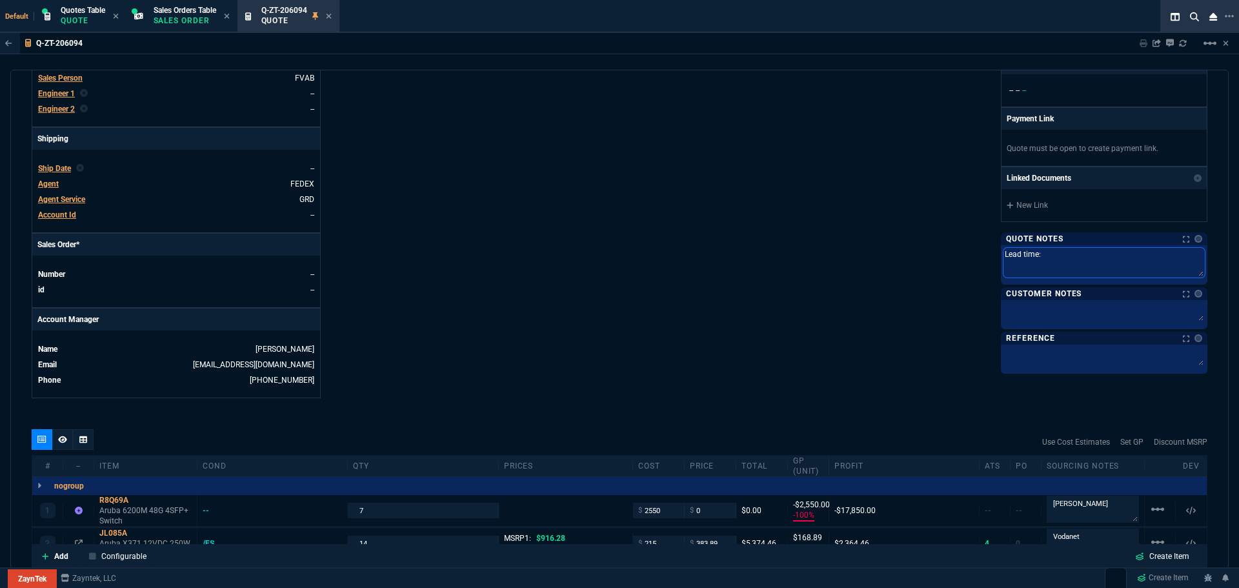
type textarea "Lead time:"
type textarea "Lead time: 2"
type textarea "Lead time: 25"
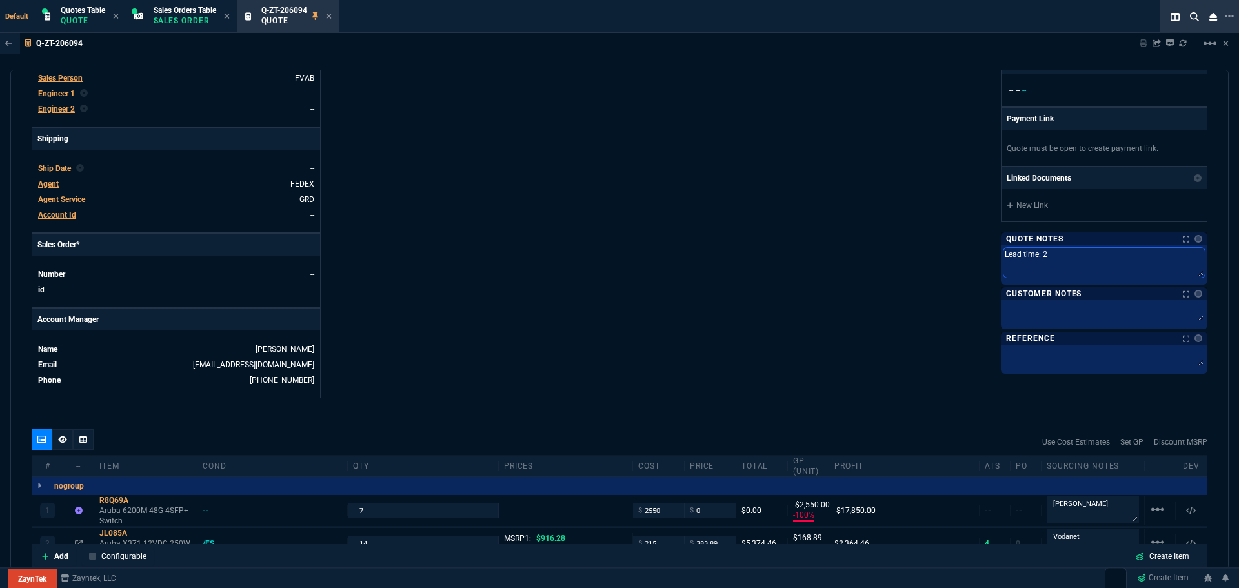
type textarea "Lead time: 25"
type textarea "Lead time: 25 d"
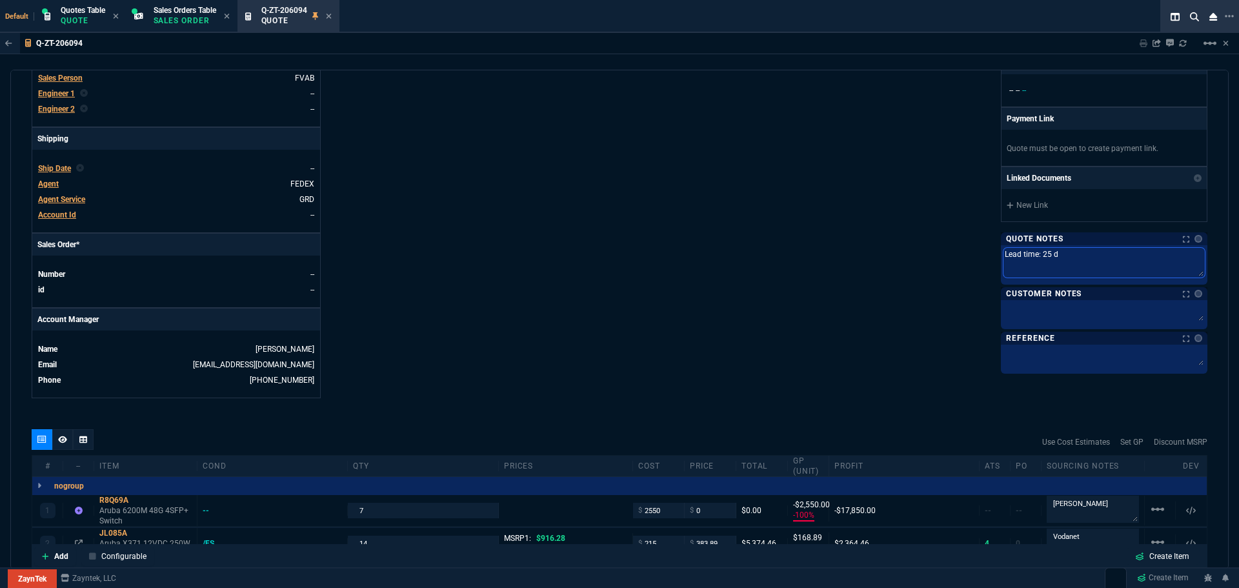
type textarea "Lead time: 25 da"
type textarea "Lead time: 25 day"
type textarea "Lead time: 25 days"
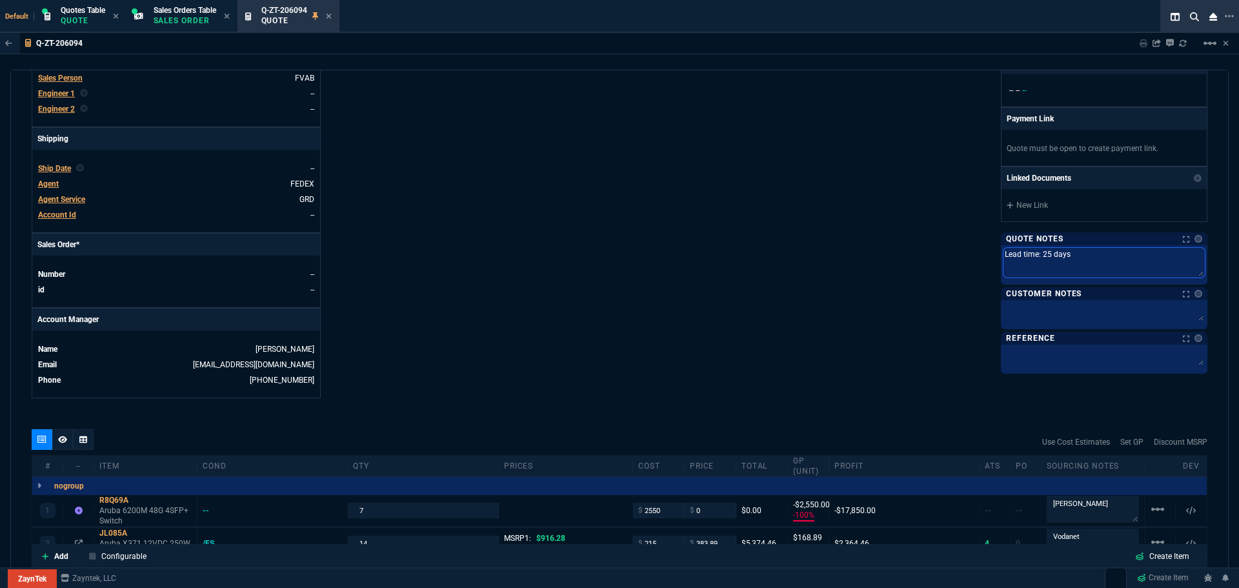
type textarea "Lead time: 25 days"
click at [1058, 315] on textarea at bounding box center [1104, 307] width 201 height 30
type textarea "L"
type textarea "Le"
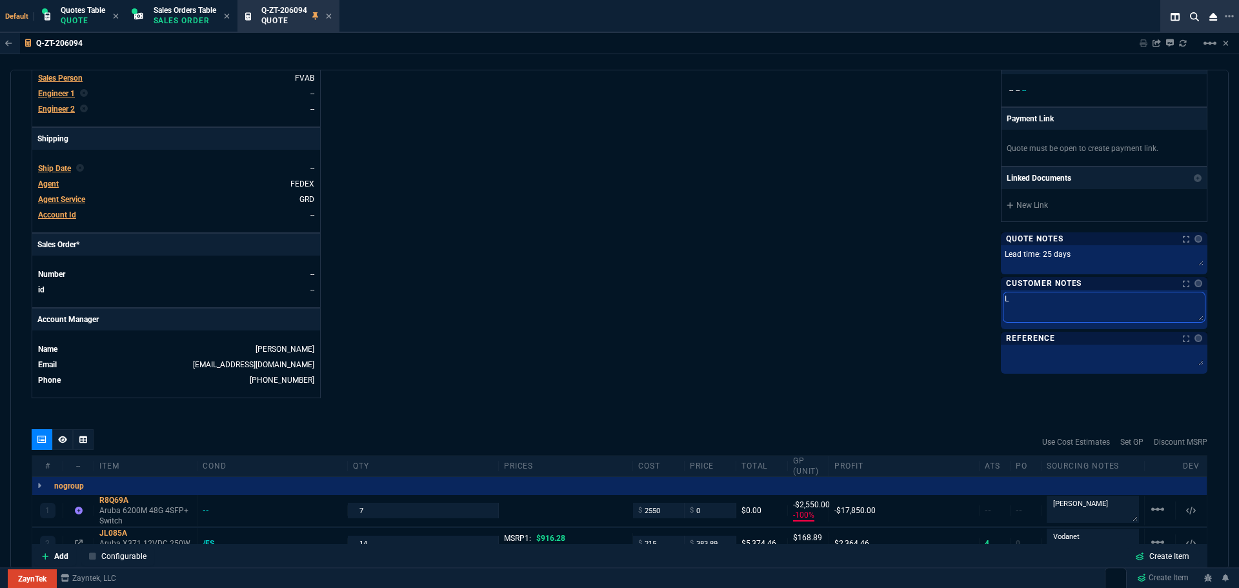
type textarea "Le"
type textarea "Lea"
type textarea "Lead"
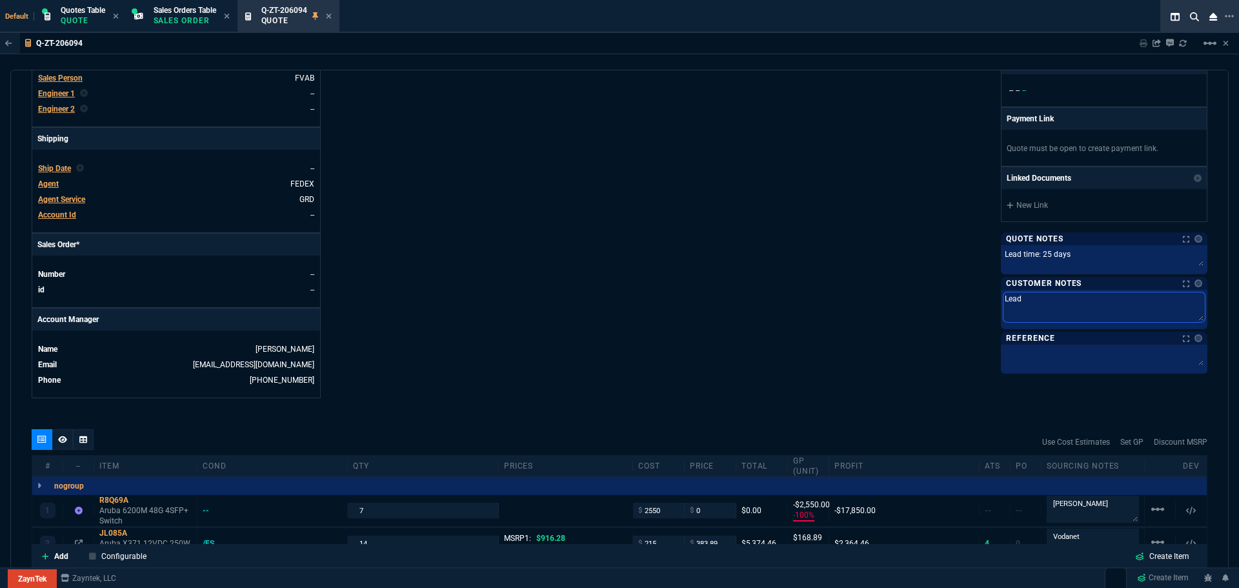
type textarea "Lead"
type textarea "Lead t"
type textarea "Lead ti"
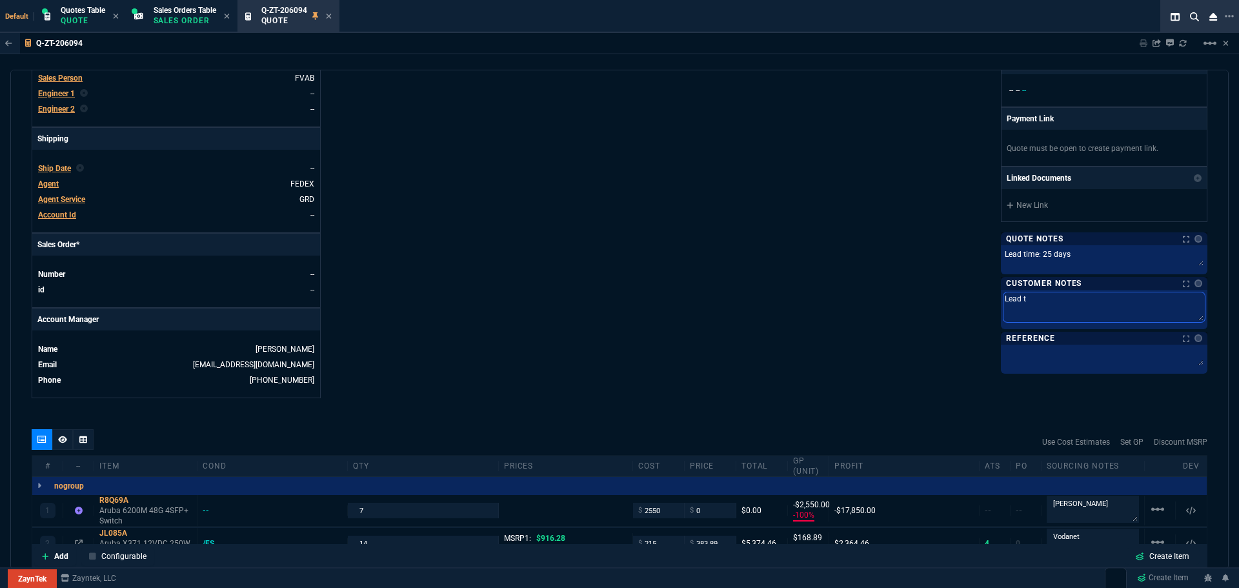
type textarea "Lead ti"
type textarea "Lead [PERSON_NAME]"
type textarea "Lead time"
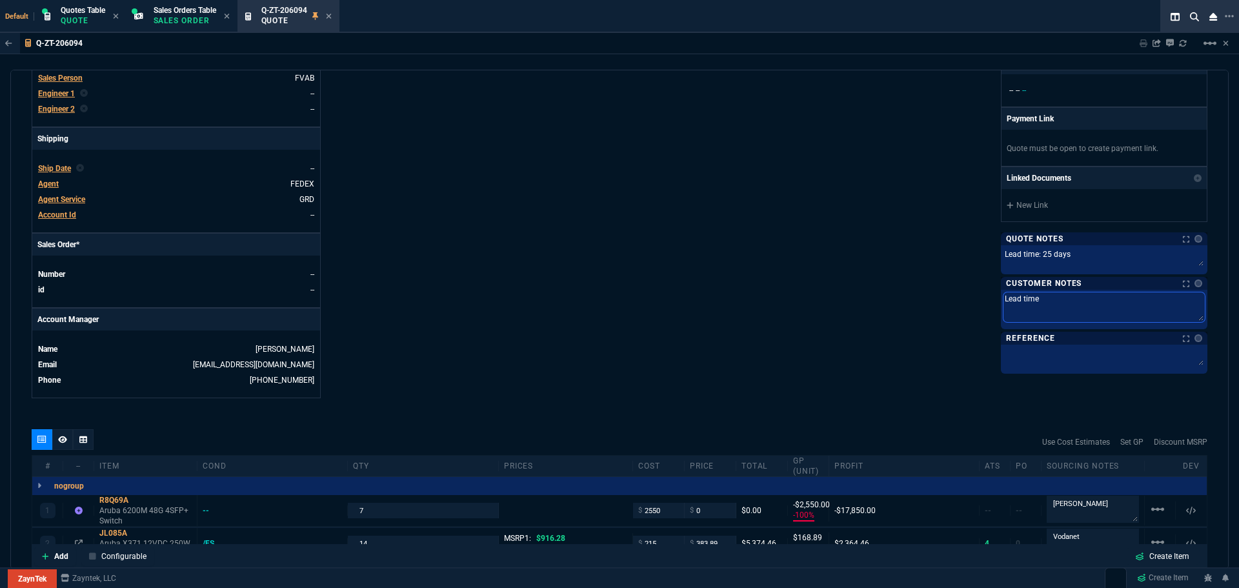
type textarea "Lead time:"
type textarea "Lead time: 2"
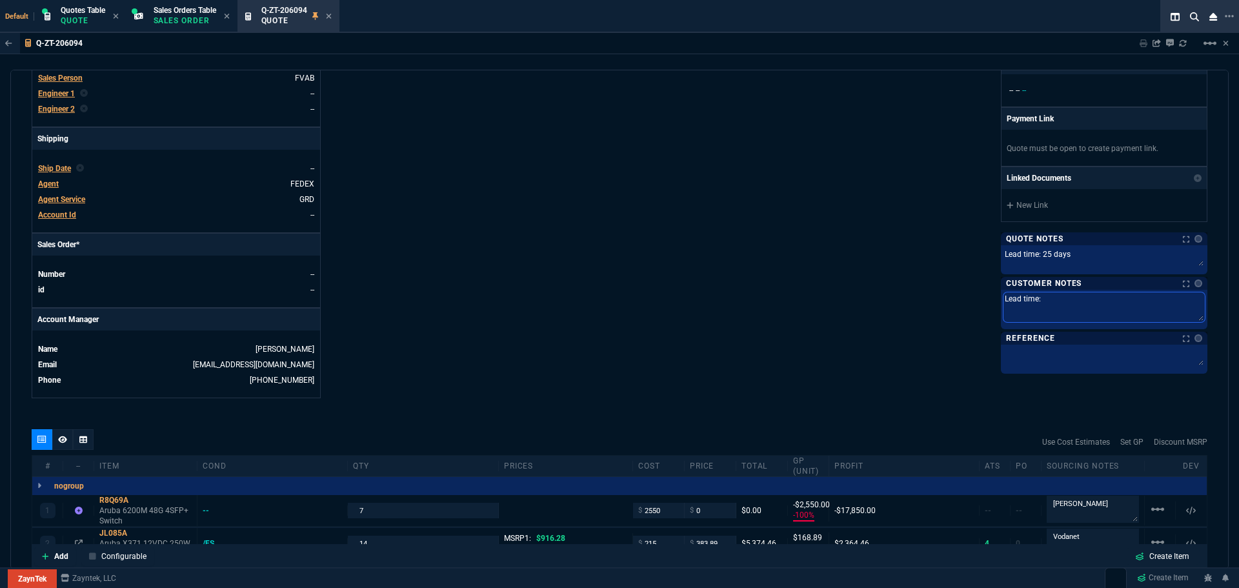
type textarea "Lead time: 2"
type textarea "Lead time: 25"
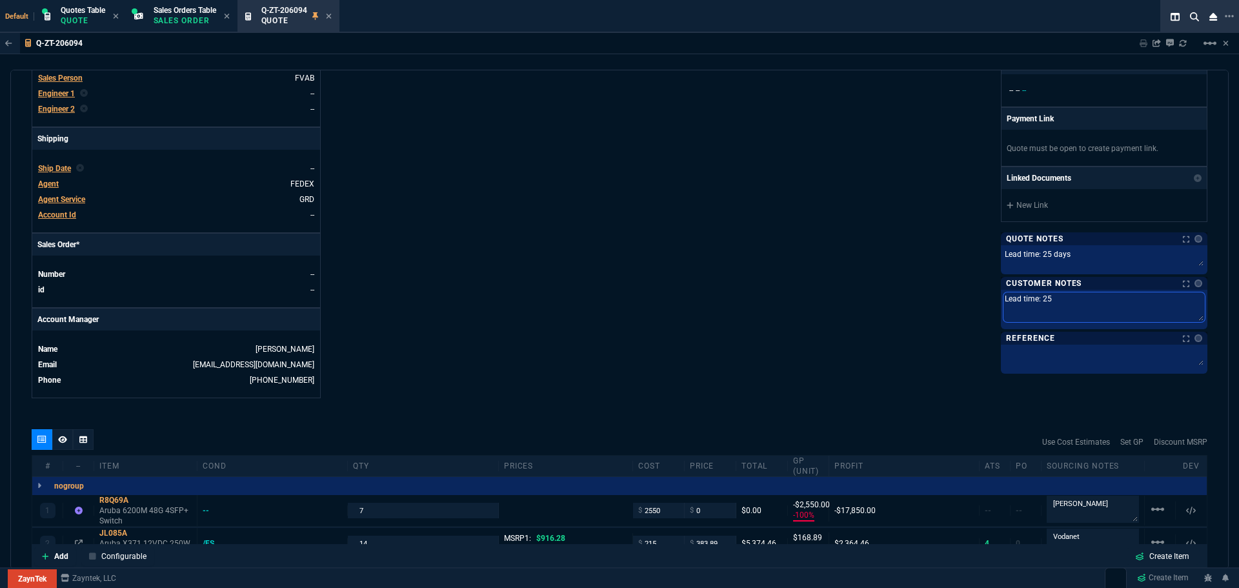
type textarea "Lead time: 25 d"
type textarea "Lead time: 25 da"
type textarea "Lead time: 25 day"
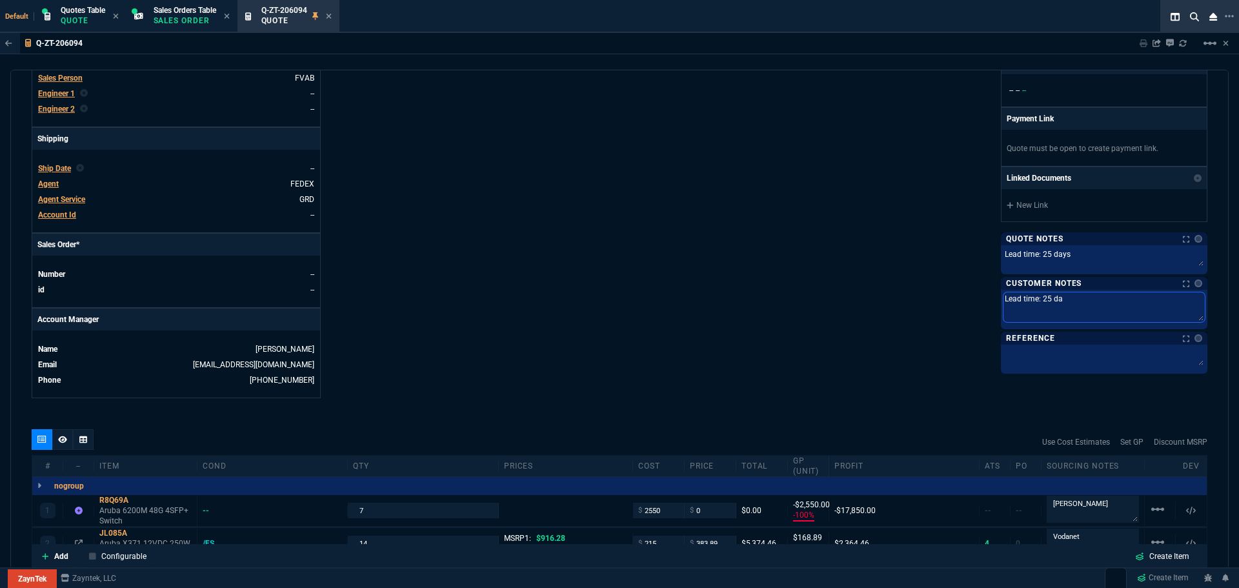
type textarea "Lead time: 25 day"
type textarea "Lead time: 25 days"
click at [855, 310] on div "ZaynTek, LLC [STREET_ADDRESS] Share Link [PERSON_NAME] oneOnOne chat SEND Tiny …" at bounding box center [914, 65] width 588 height 666
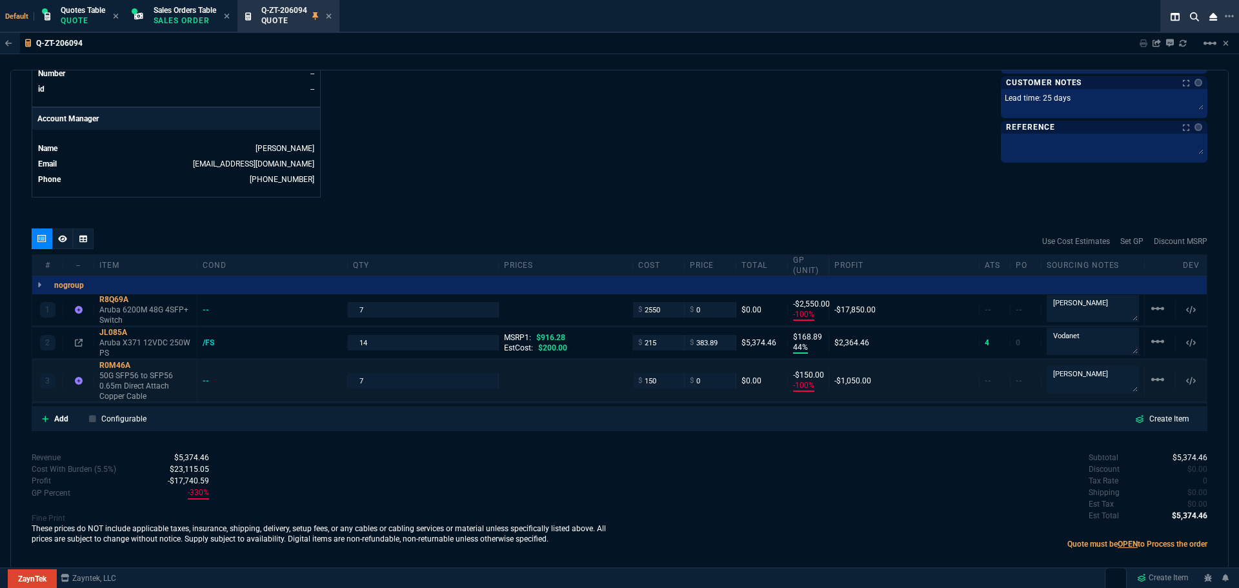
scroll to position [603, 0]
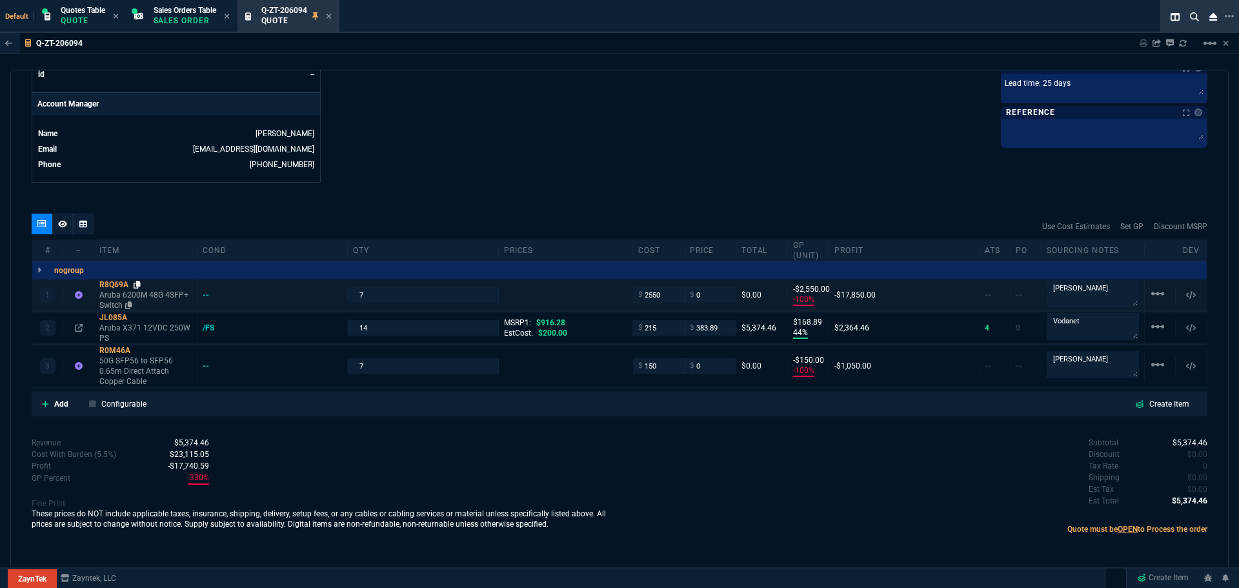
click at [139, 285] on icon at bounding box center [137, 285] width 7 height 8
click at [112, 285] on div "R8Q69A" at bounding box center [145, 284] width 92 height 10
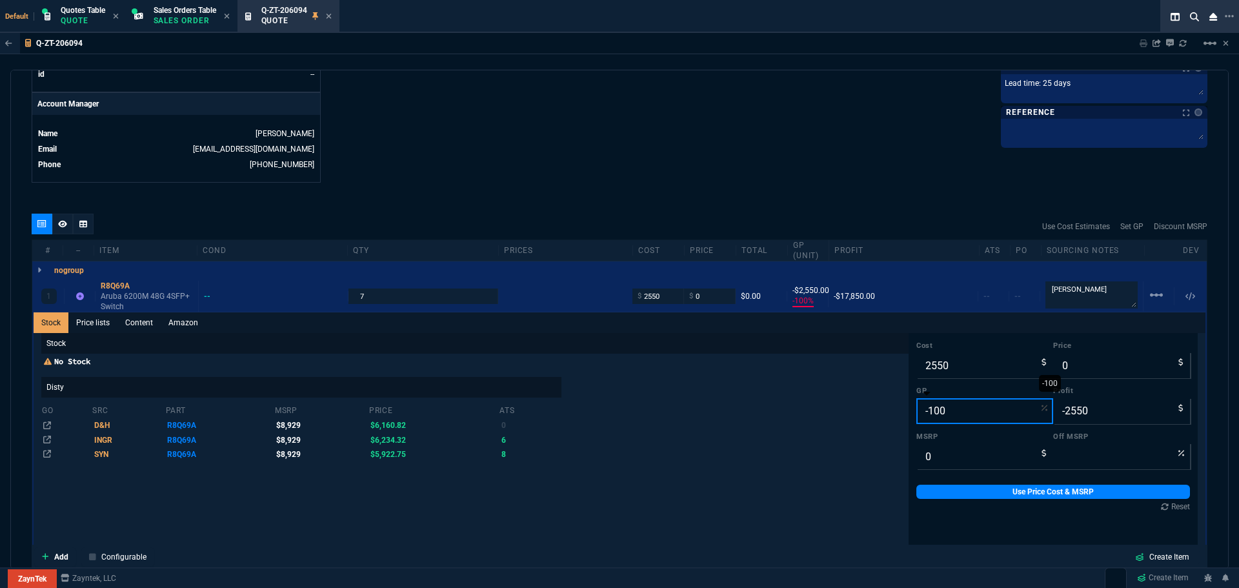
click at [969, 405] on input "-100" at bounding box center [985, 411] width 137 height 26
type input "2"
type input "2602"
type input "52"
type input "25"
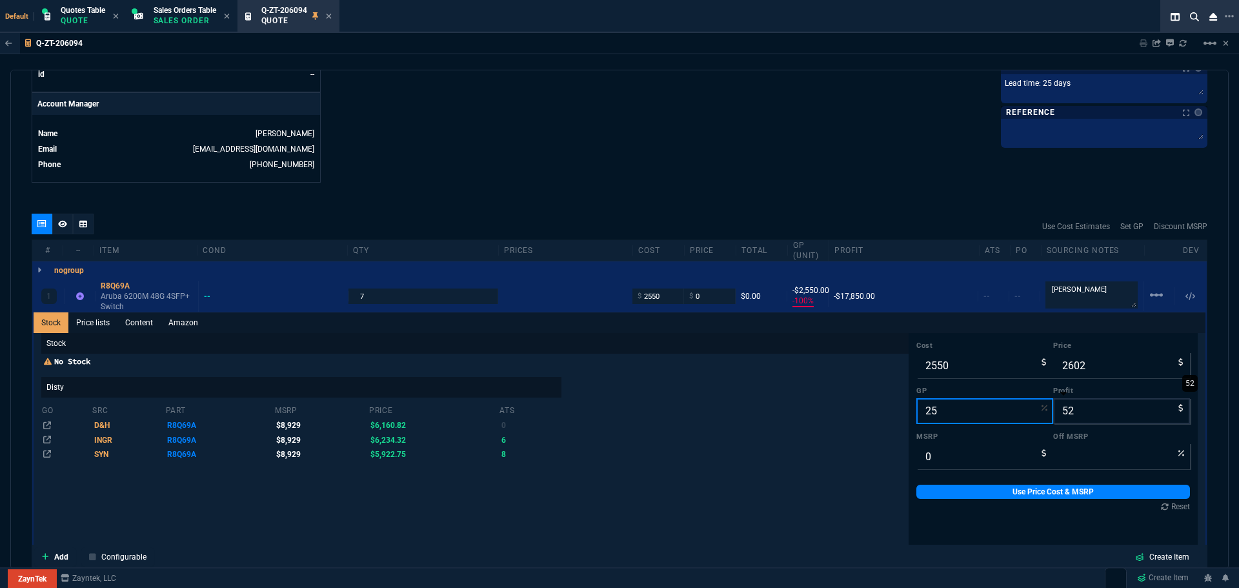
type input "3400"
type input "850"
type input "25"
click at [1046, 494] on link "Use Price Cost & MSRP" at bounding box center [1054, 492] width 274 height 14
type input "3400"
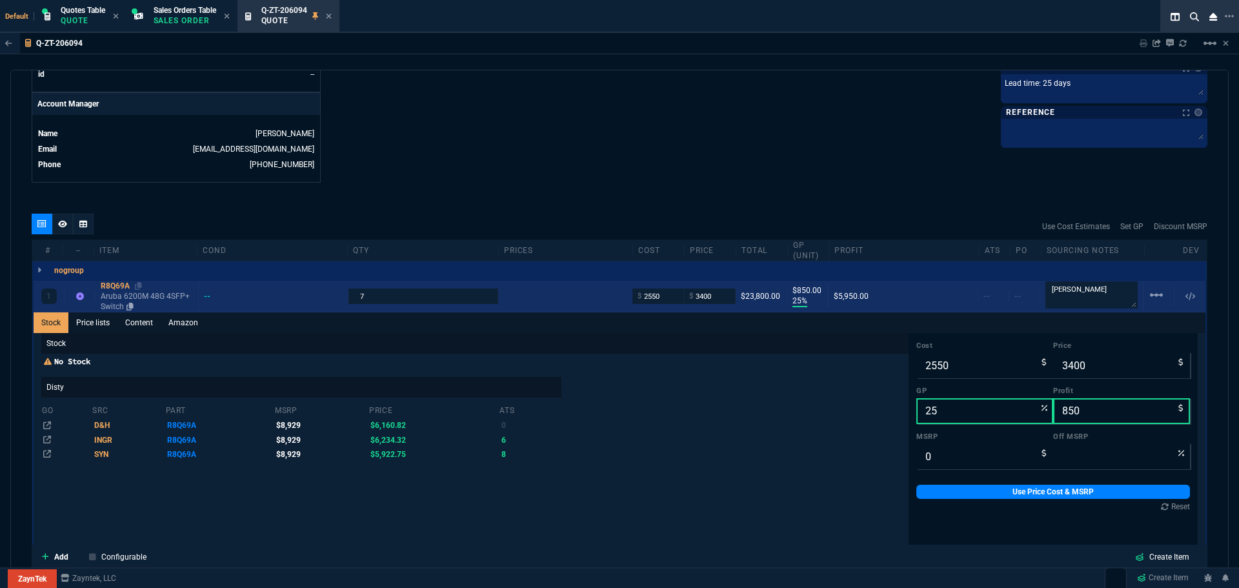
click at [116, 281] on div "R8Q69A" at bounding box center [147, 286] width 92 height 10
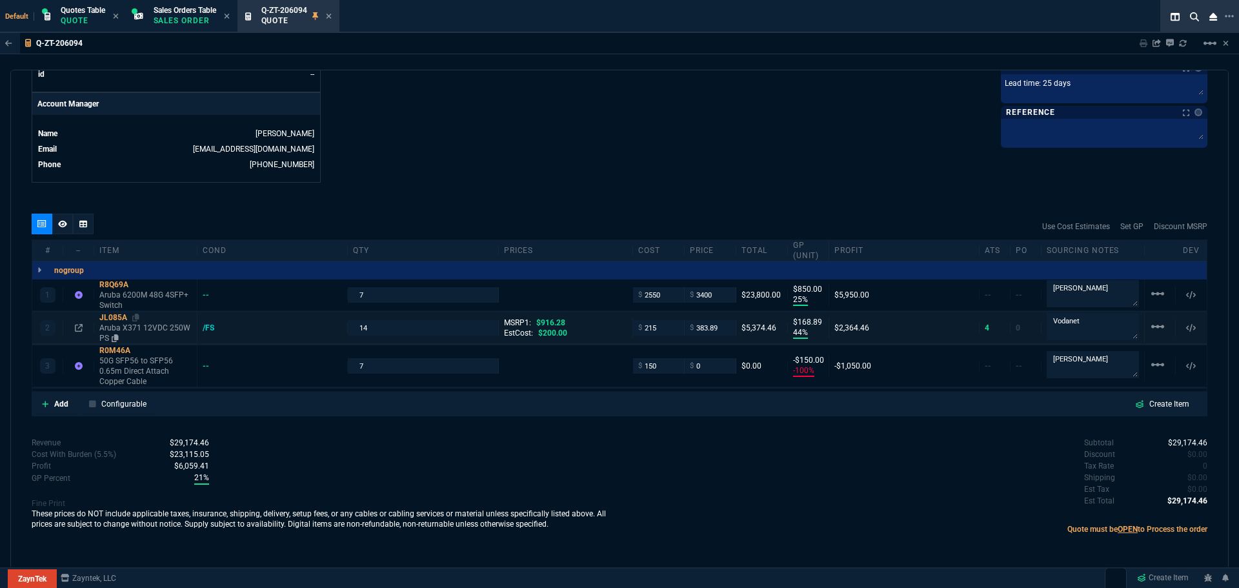
click at [111, 319] on div "JL085A" at bounding box center [145, 317] width 92 height 10
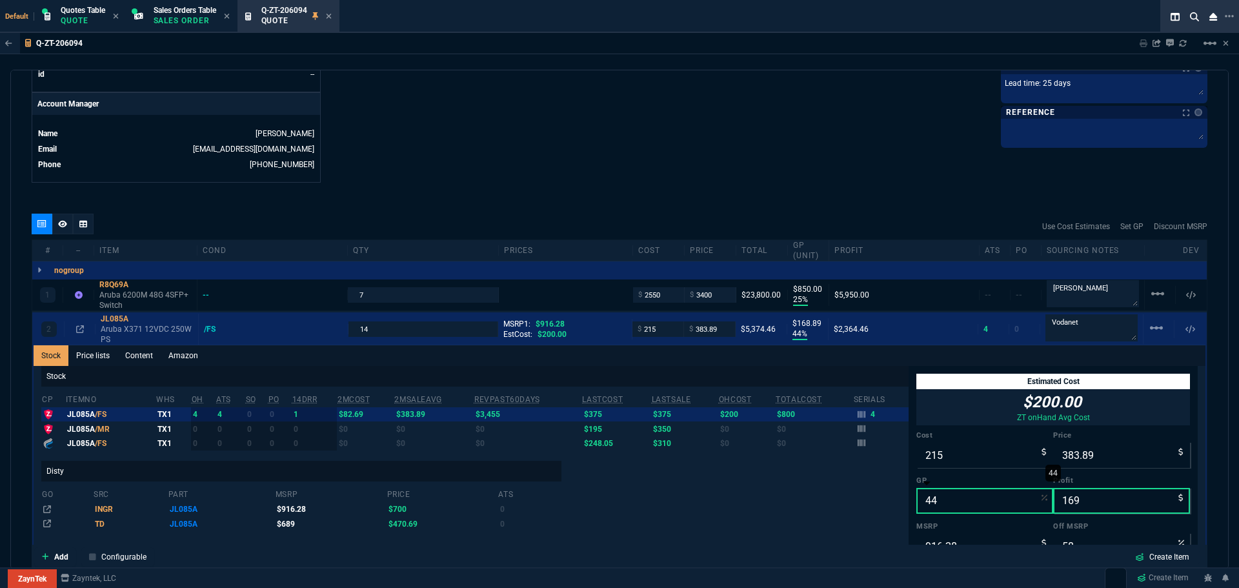
click at [942, 502] on input "44" at bounding box center [985, 501] width 137 height 26
type input "2"
type input "219"
type input "4"
type input "76"
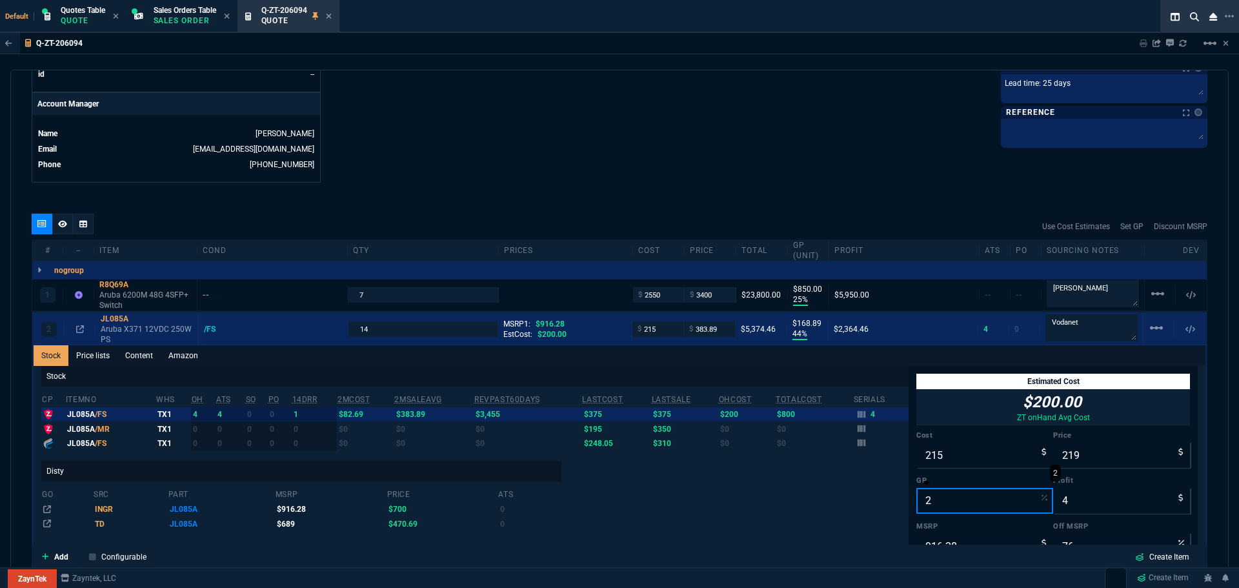
type input "25"
type input "287"
type input "72"
type input "69"
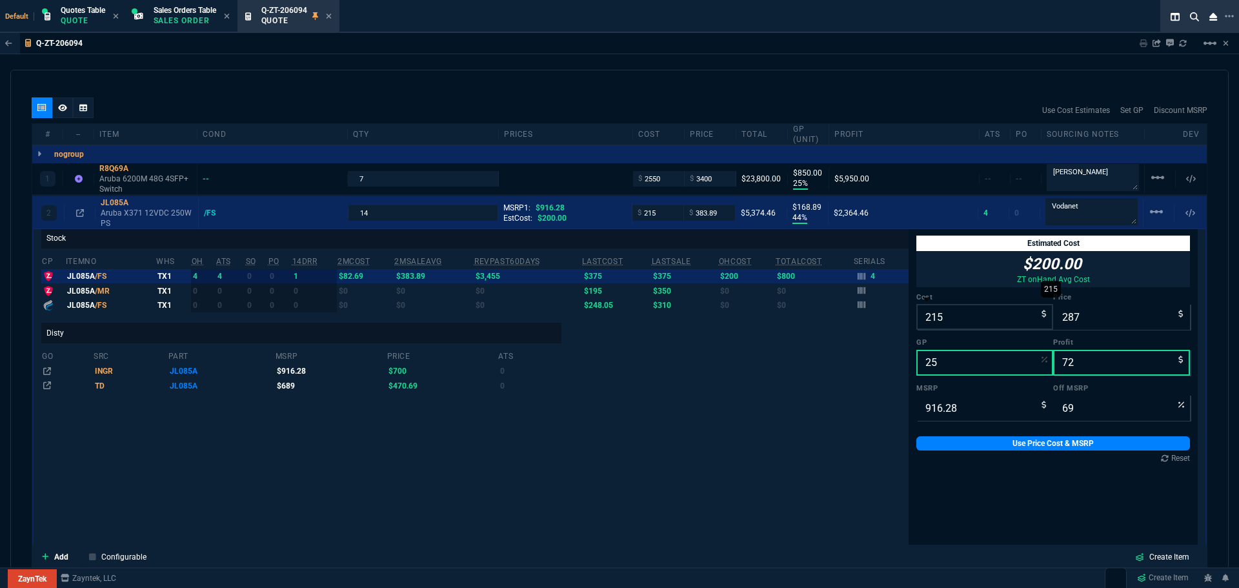
scroll to position [926, 0]
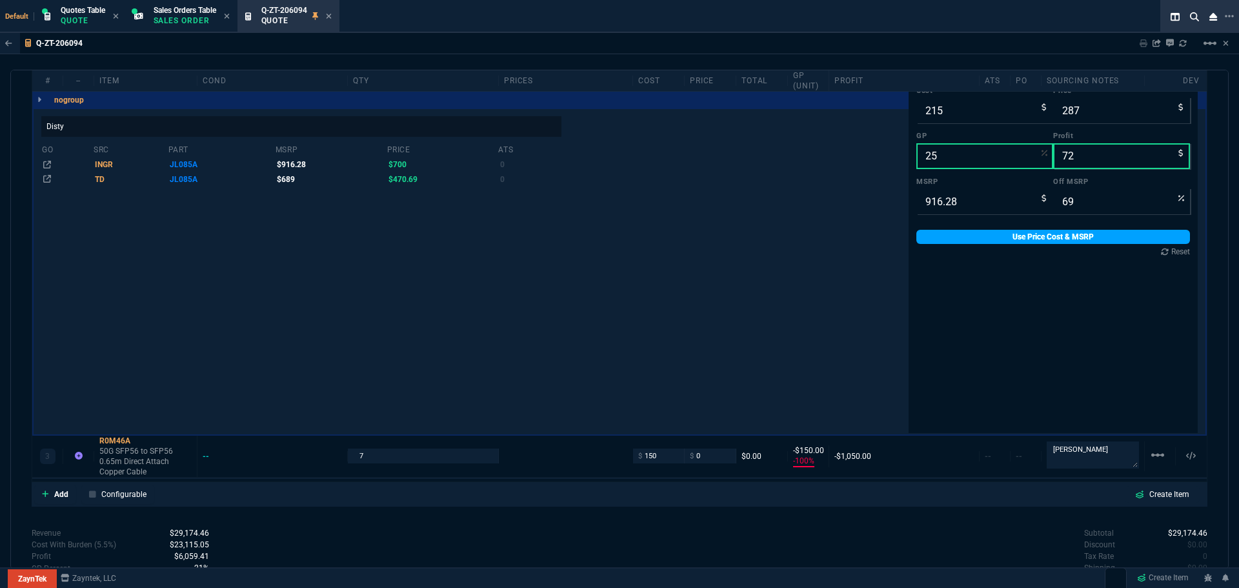
type input "25"
click at [1006, 238] on link "Use Price Cost & MSRP" at bounding box center [1054, 237] width 274 height 14
type input "287"
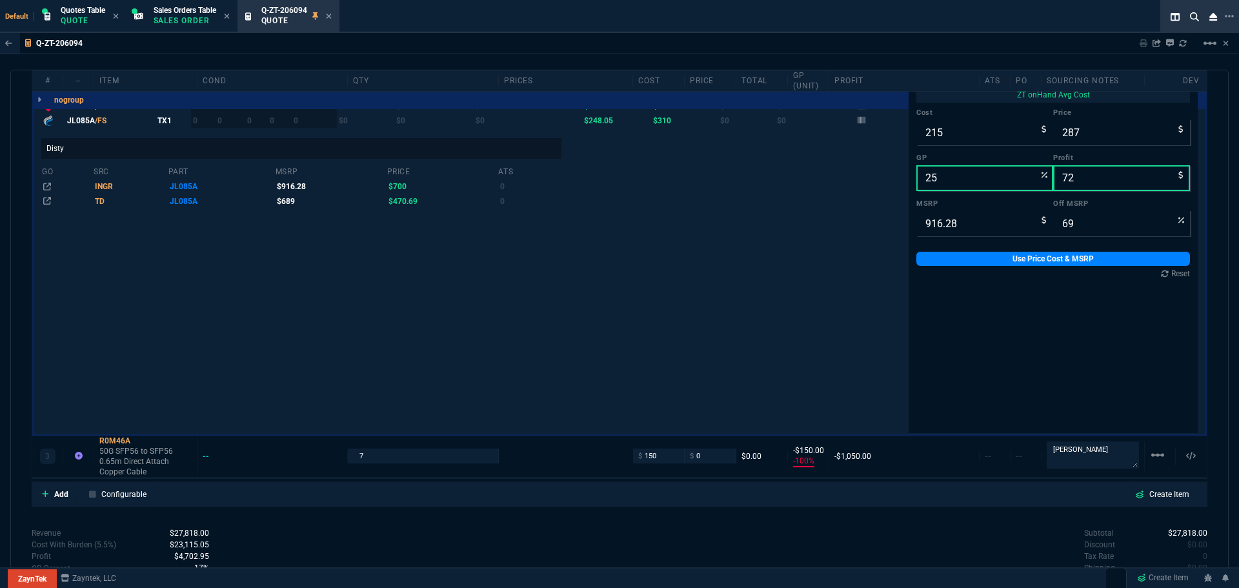
scroll to position [732, 0]
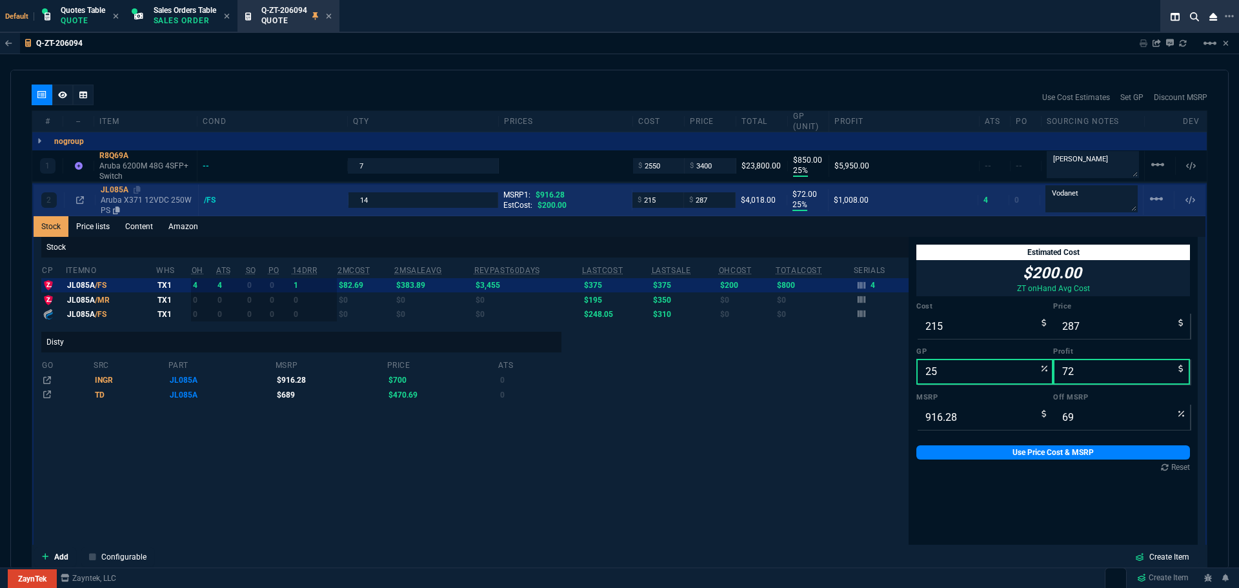
click at [114, 192] on div "JL085A" at bounding box center [147, 190] width 92 height 10
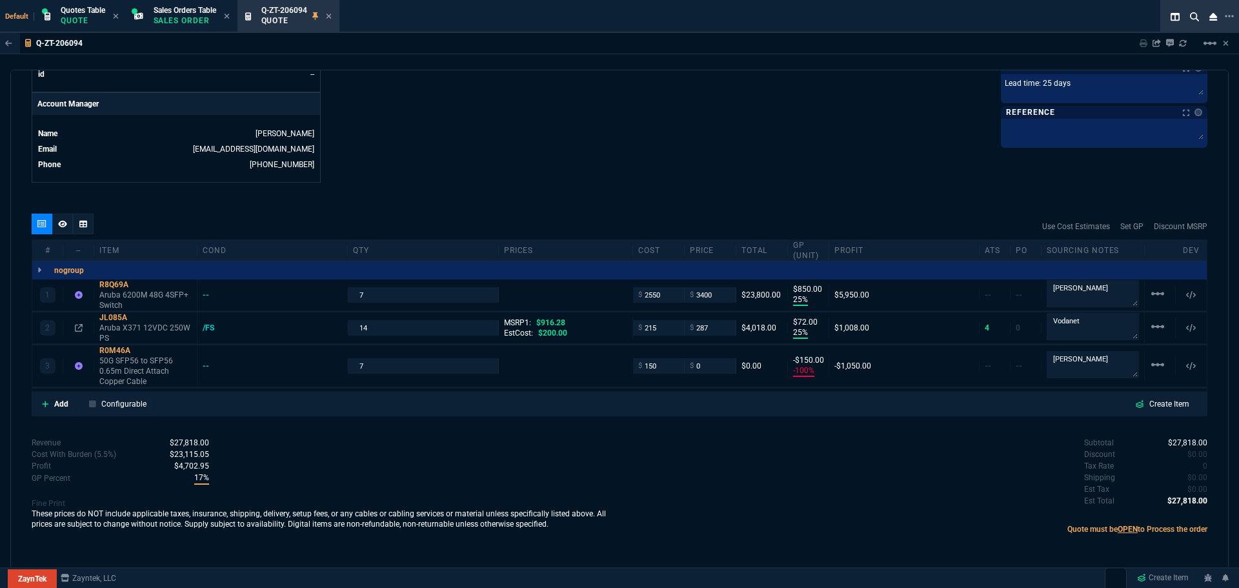
scroll to position [603, 0]
click at [115, 353] on div "R0M46A" at bounding box center [145, 350] width 92 height 10
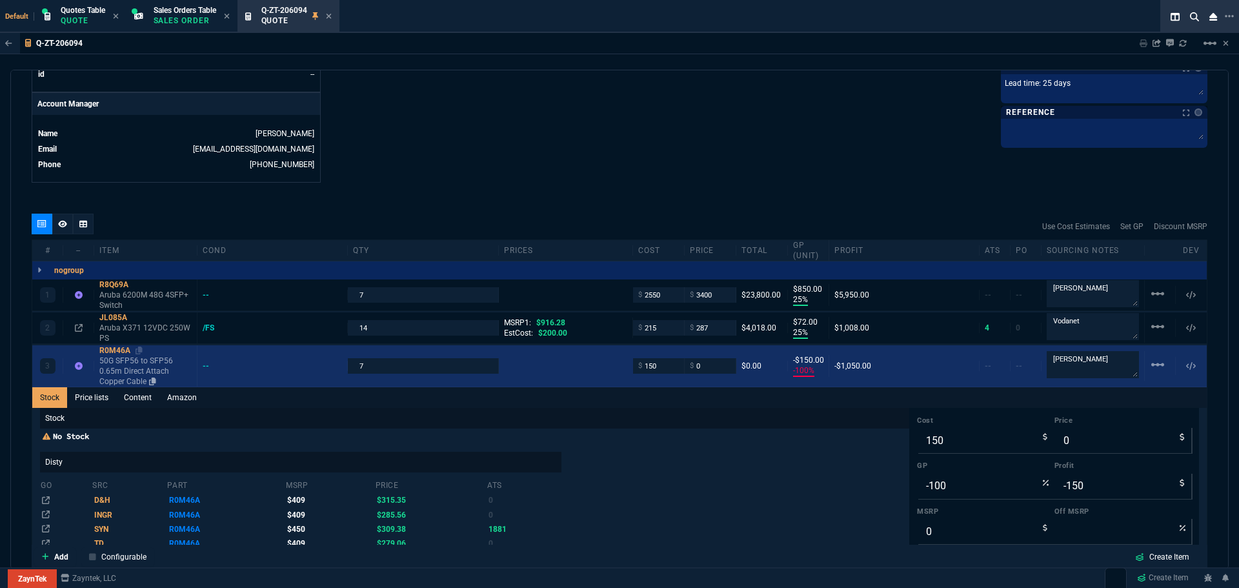
scroll to position [732, 0]
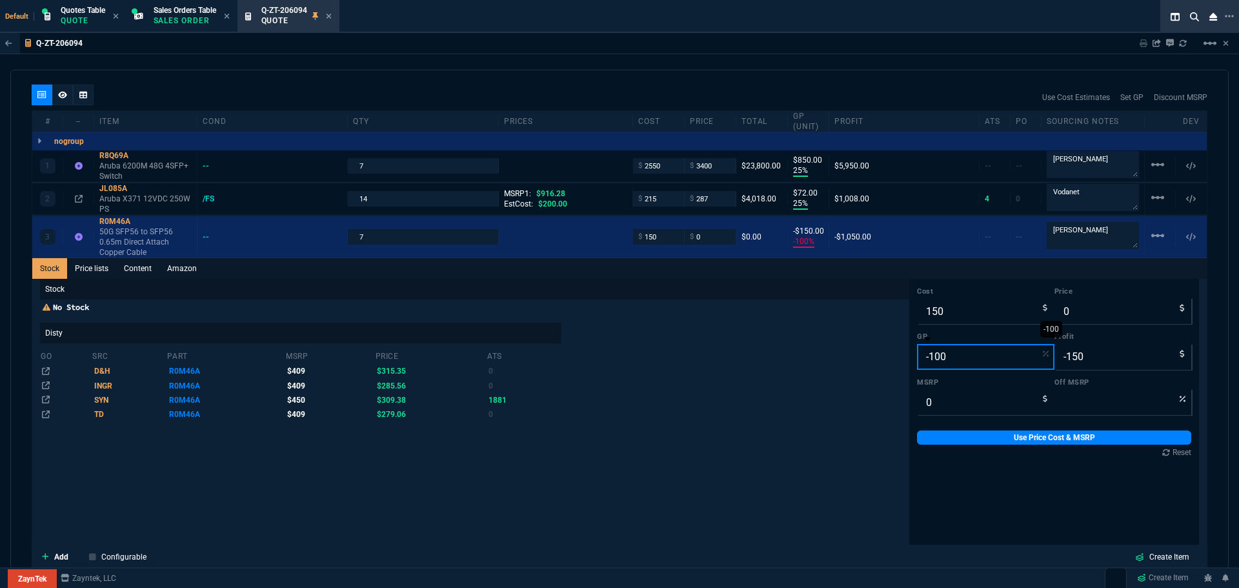
click at [975, 355] on input "-100" at bounding box center [985, 357] width 137 height 26
type input "2"
type input "153"
type input "3"
type input "25"
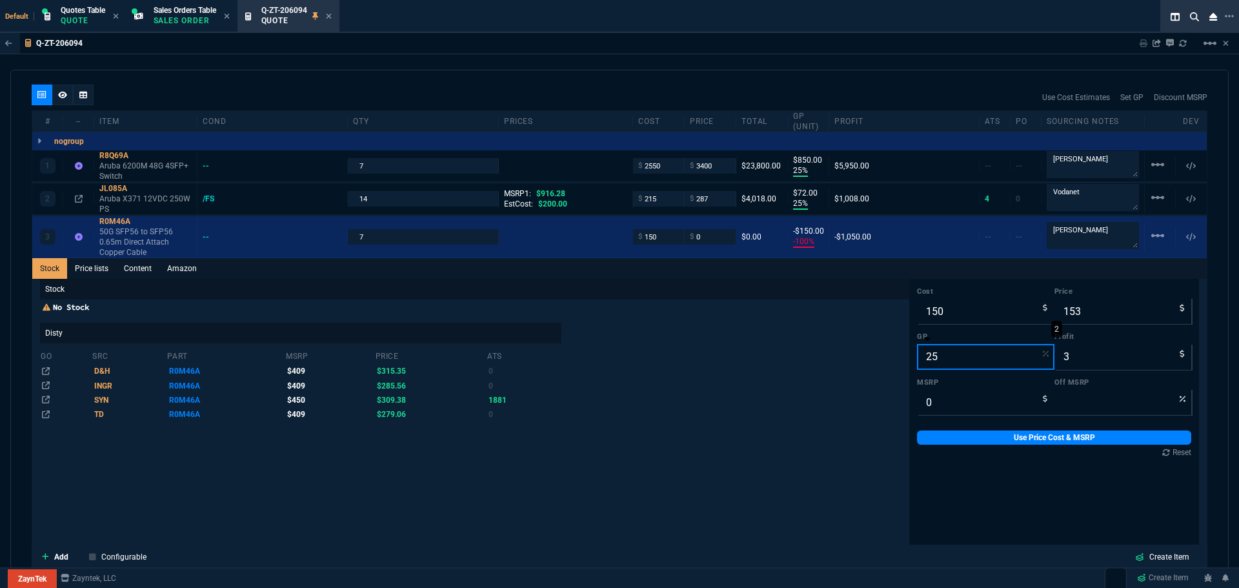
type input "200"
type input "50"
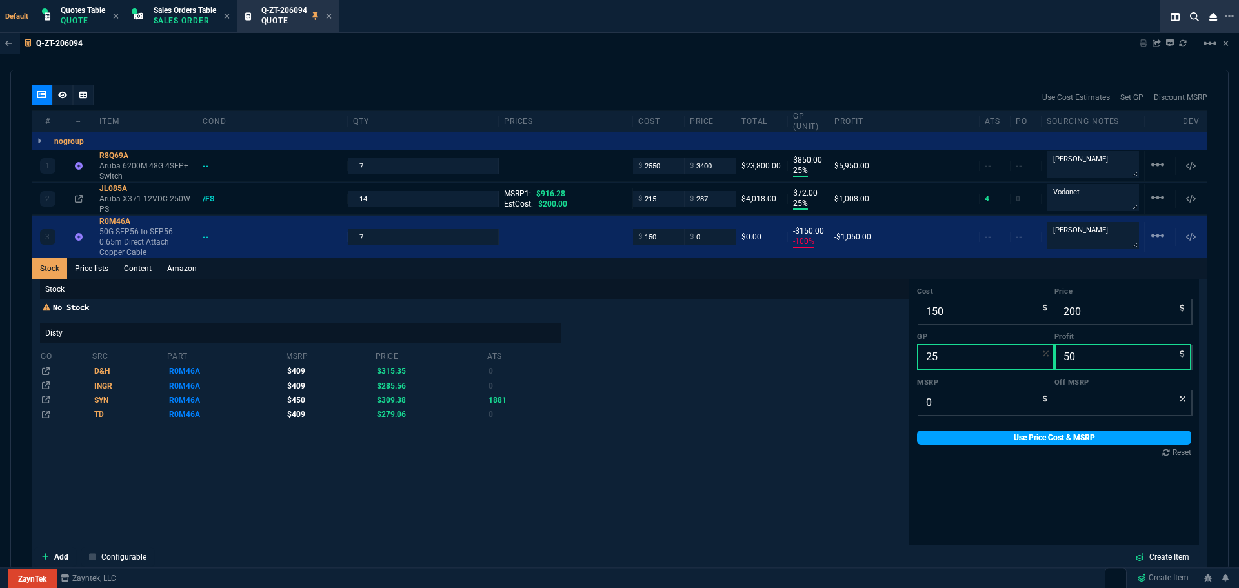
type input "25"
click at [987, 441] on link "Use Price Cost & MSRP" at bounding box center [1054, 438] width 274 height 14
type input "200"
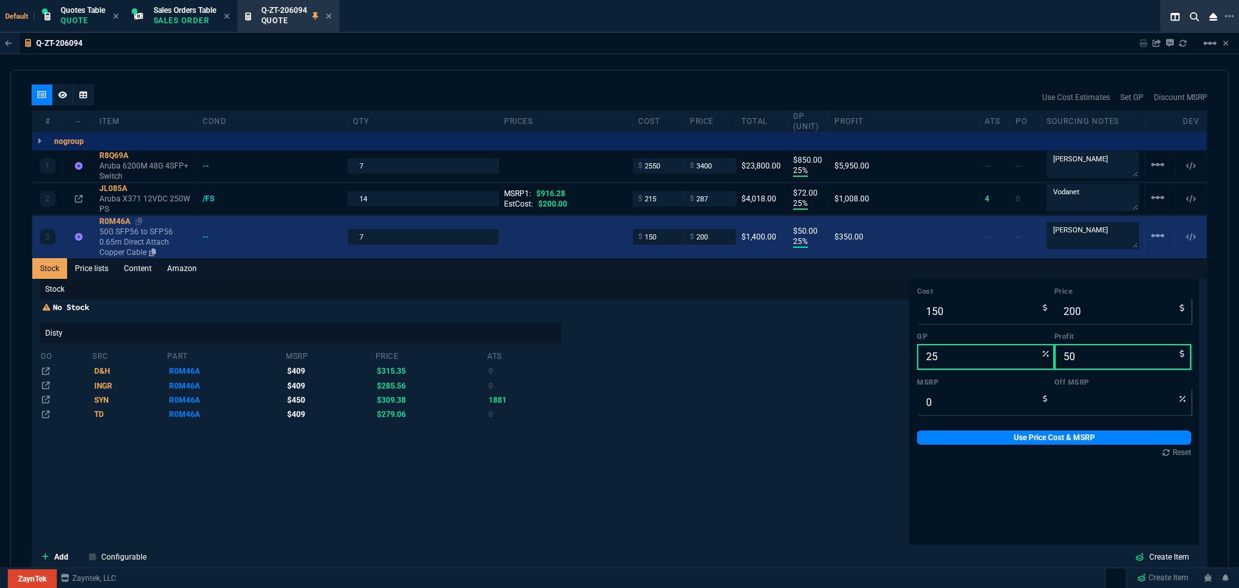
click at [112, 219] on div "R0M46A" at bounding box center [145, 221] width 92 height 10
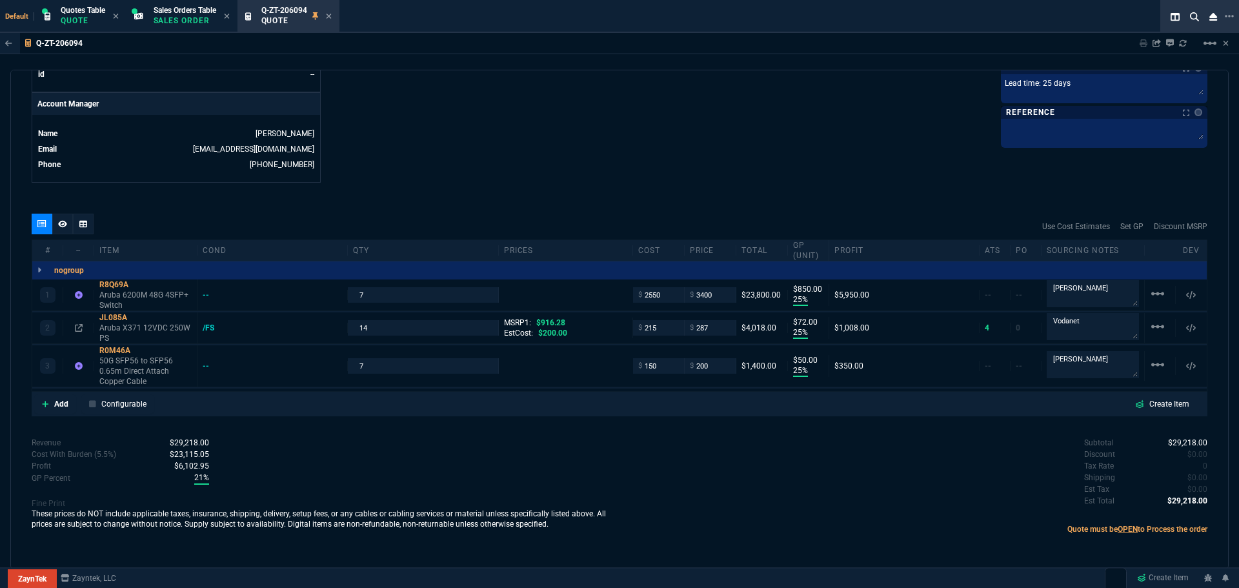
scroll to position [603, 0]
click at [668, 463] on div "Subtotal $29,218.00 Discount $0.00 Tax Rate 0 Shipping $0.00 Est Tax $0.00 Est …" at bounding box center [914, 472] width 588 height 71
click at [139, 317] on icon at bounding box center [135, 318] width 7 height 8
click at [78, 327] on icon at bounding box center [79, 328] width 8 height 8
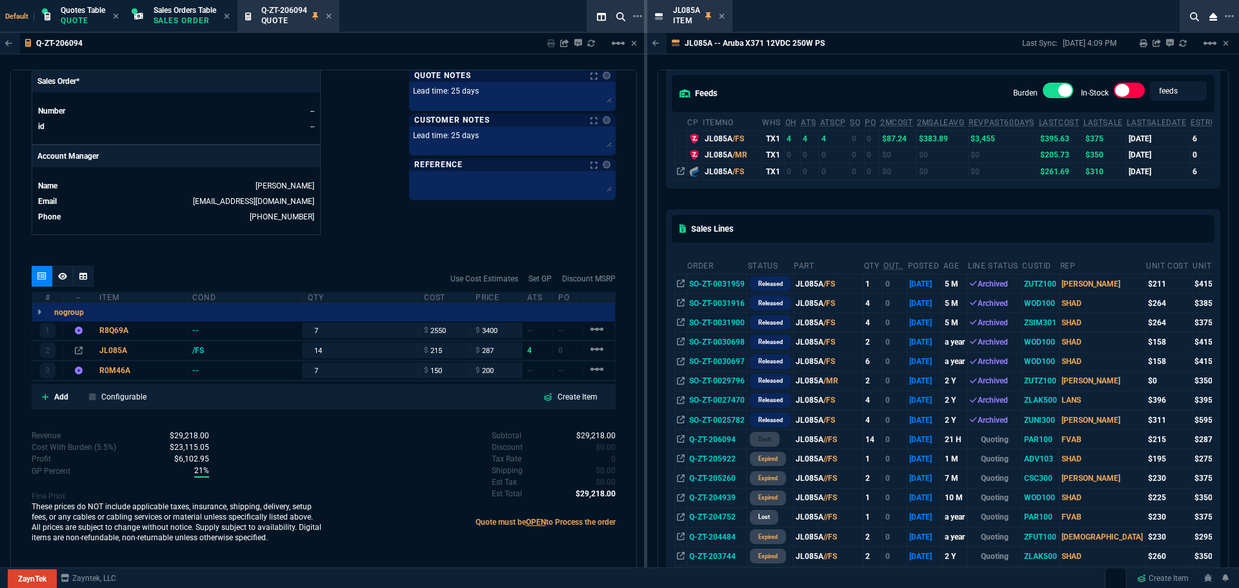
scroll to position [129, 0]
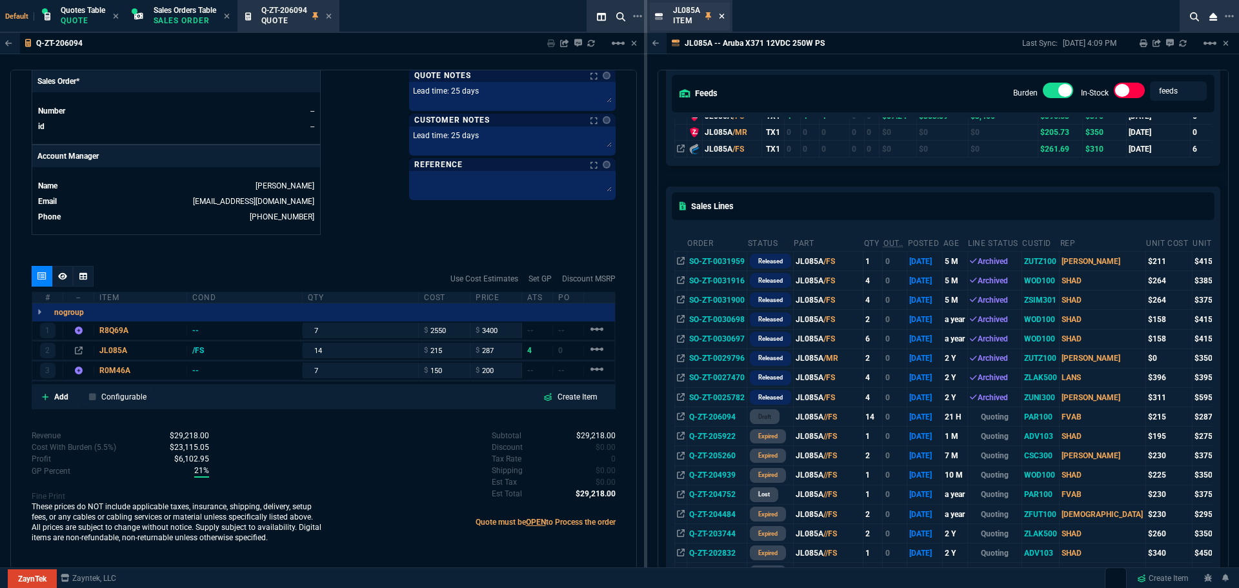
click at [719, 18] on icon at bounding box center [722, 16] width 6 height 8
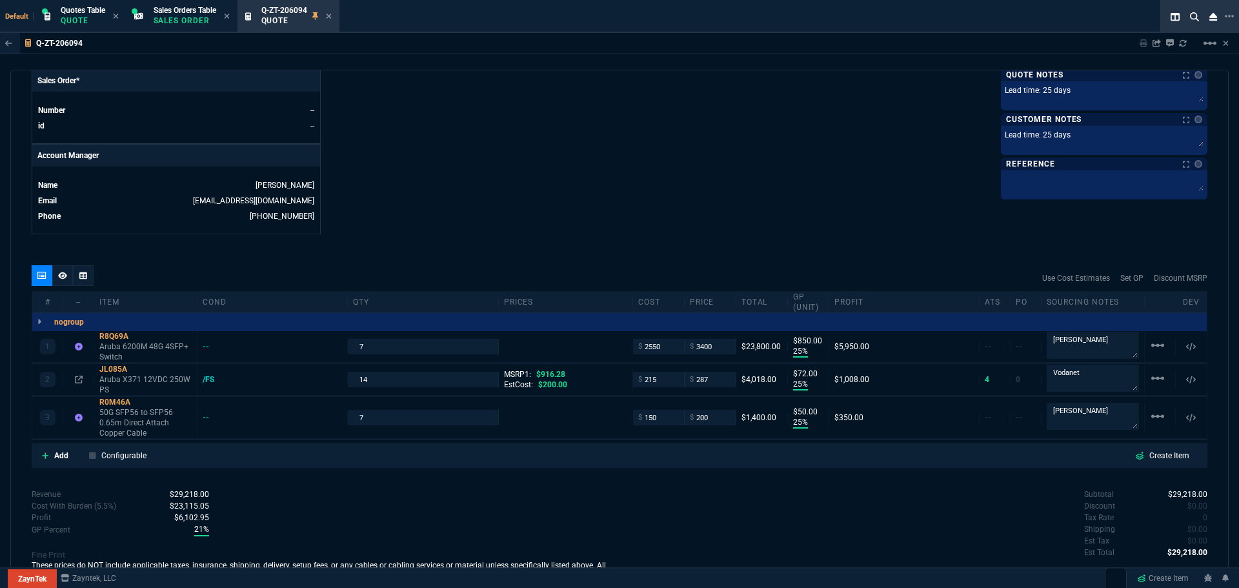
scroll to position [603, 0]
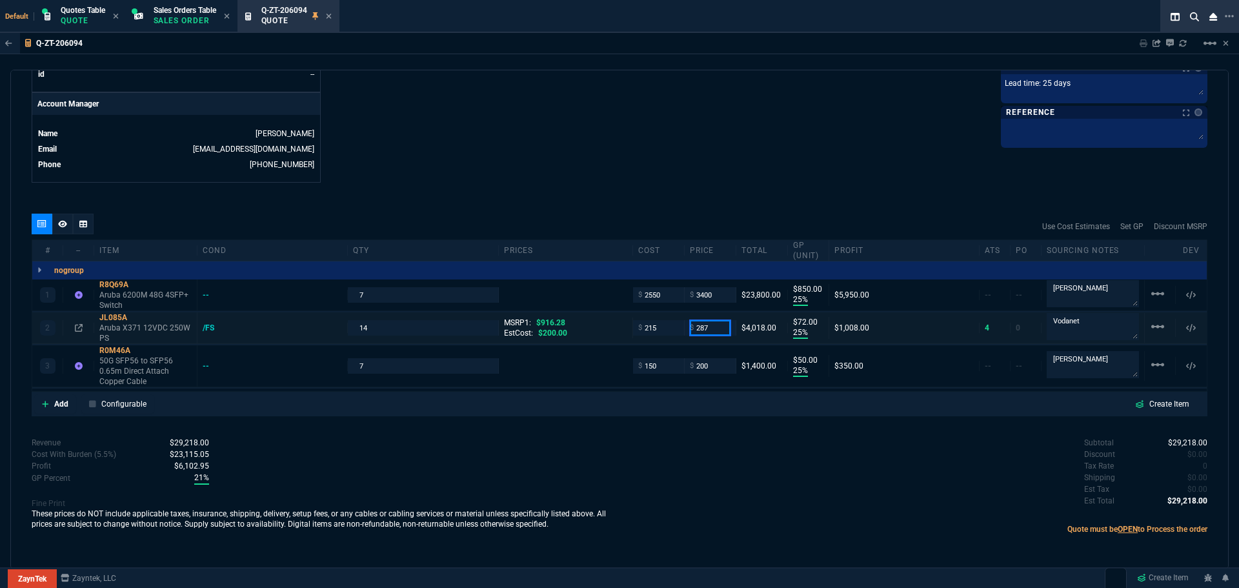
click at [709, 327] on input "287" at bounding box center [710, 327] width 41 height 15
type input "375"
type input "43"
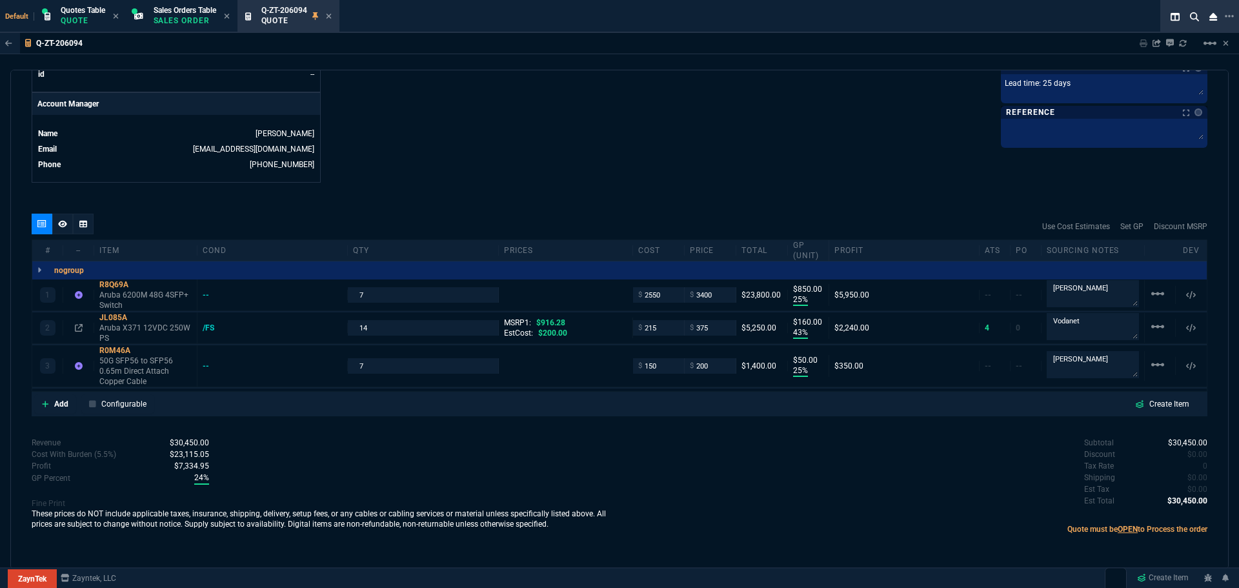
type input "160"
type input "59"
click at [139, 349] on icon at bounding box center [139, 351] width 7 height 8
click at [715, 365] on input "200" at bounding box center [710, 365] width 41 height 15
type input "199"
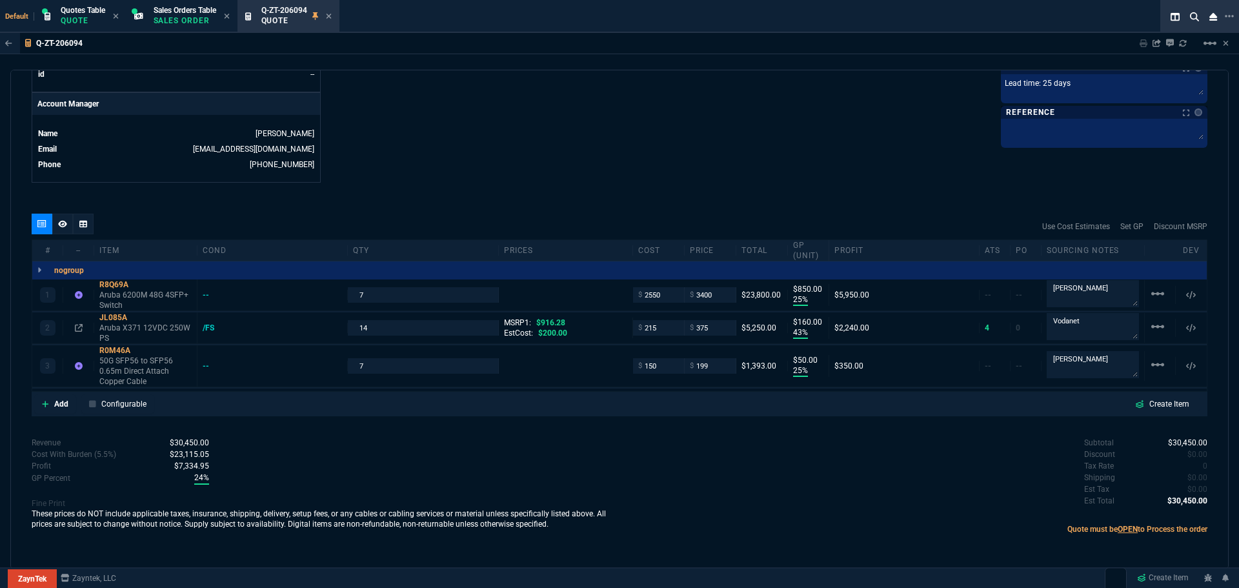
click at [740, 461] on div "Subtotal $30,450.00 Discount $0.00 Tax Rate 0 Shipping $0.00 Est Tax $0.00 Est …" at bounding box center [914, 472] width 588 height 71
type input "199"
type input "49"
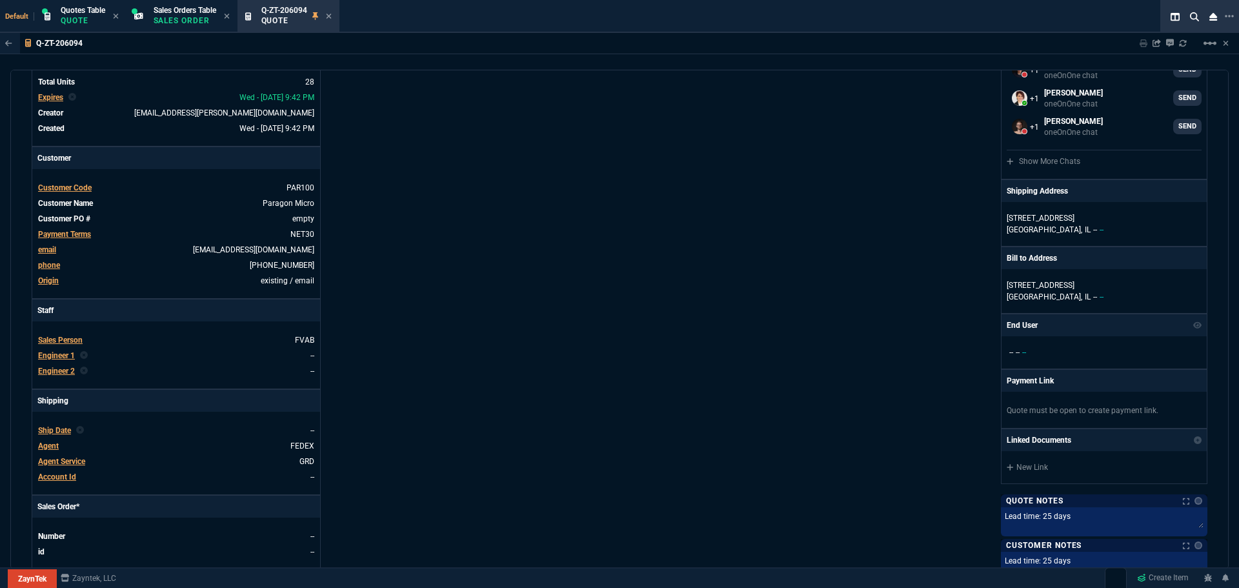
scroll to position [0, 0]
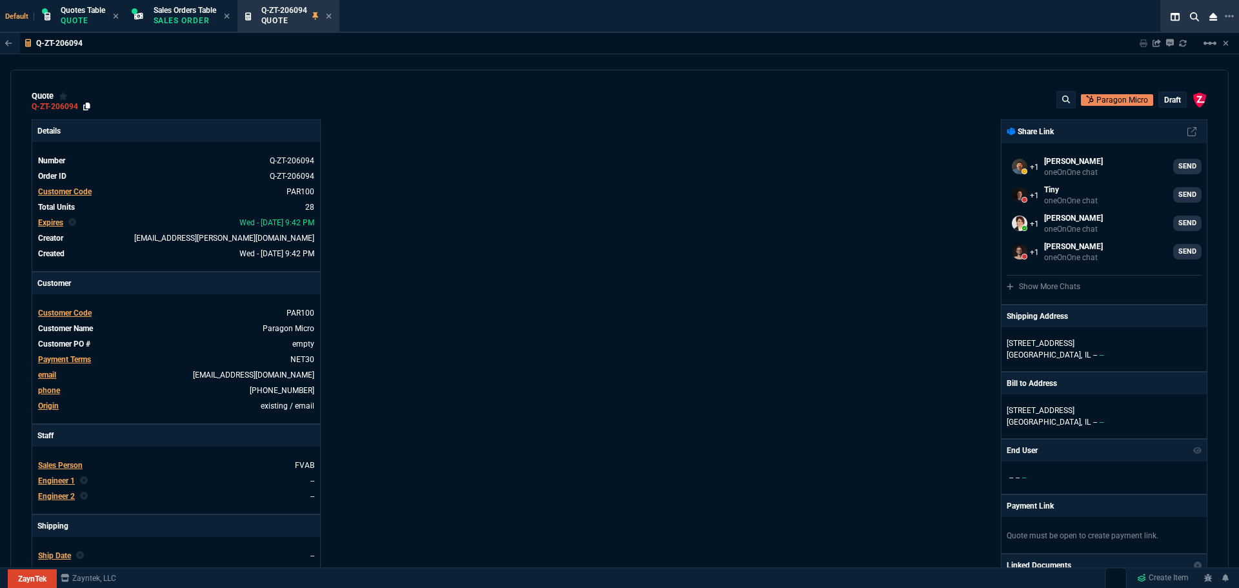
click at [86, 108] on icon at bounding box center [86, 107] width 7 height 8
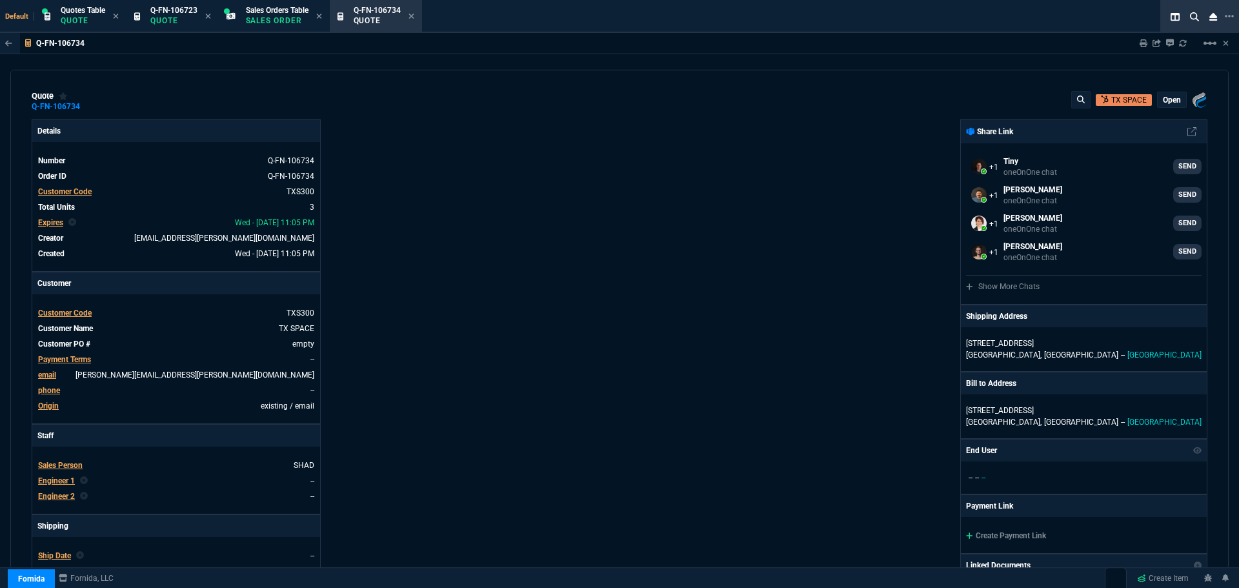
select select "16: [PERSON_NAME]"
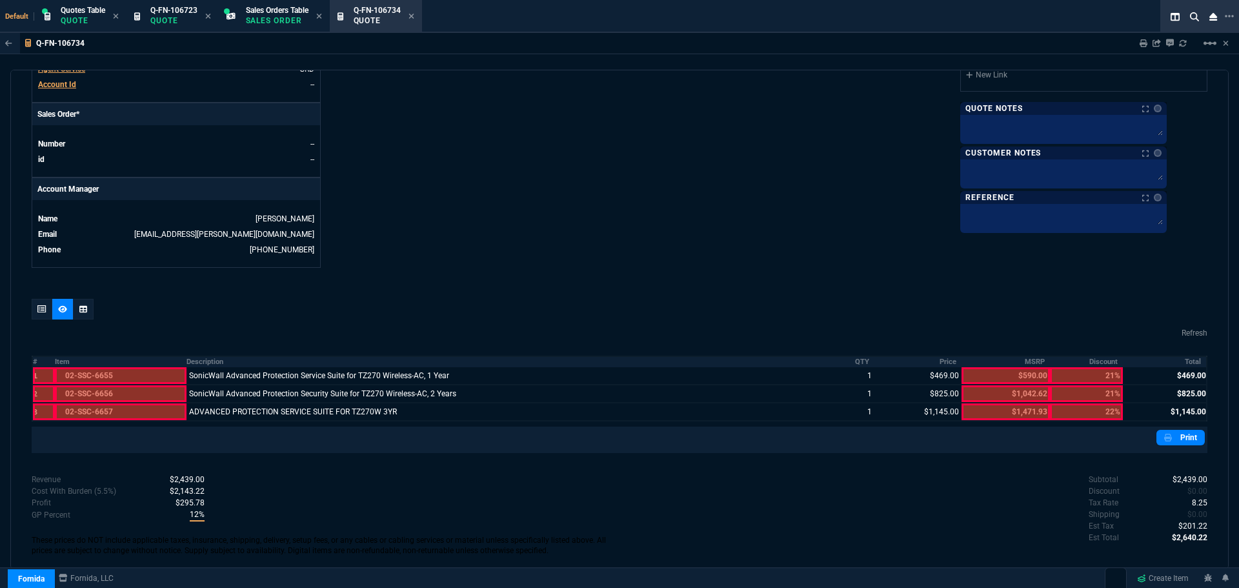
scroll to position [535, 0]
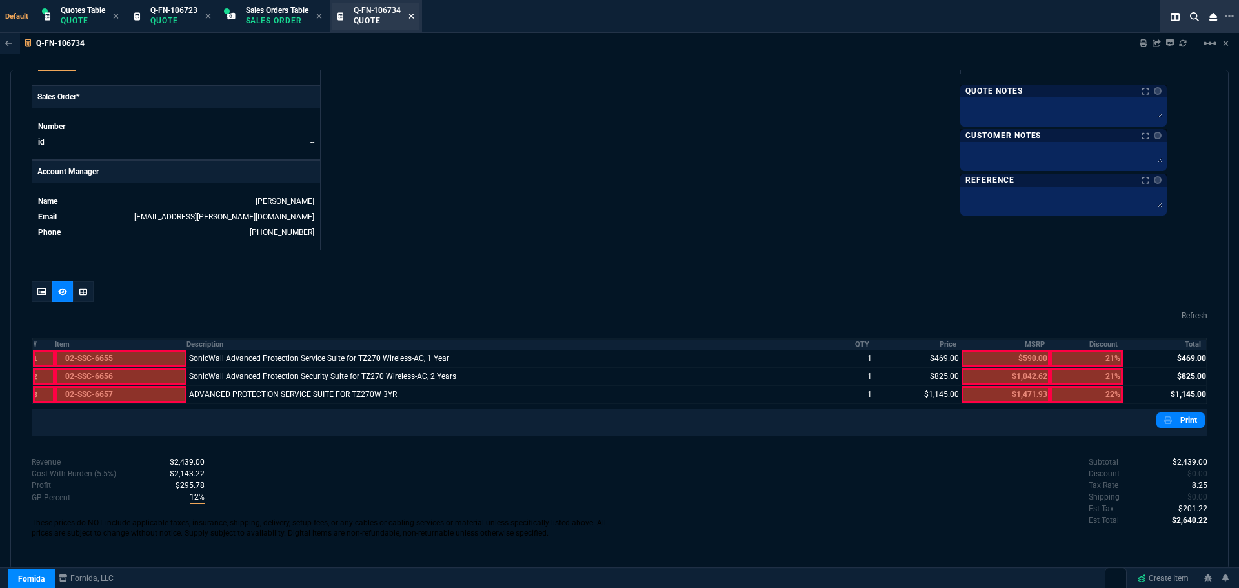
click at [414, 17] on icon at bounding box center [411, 16] width 5 height 5
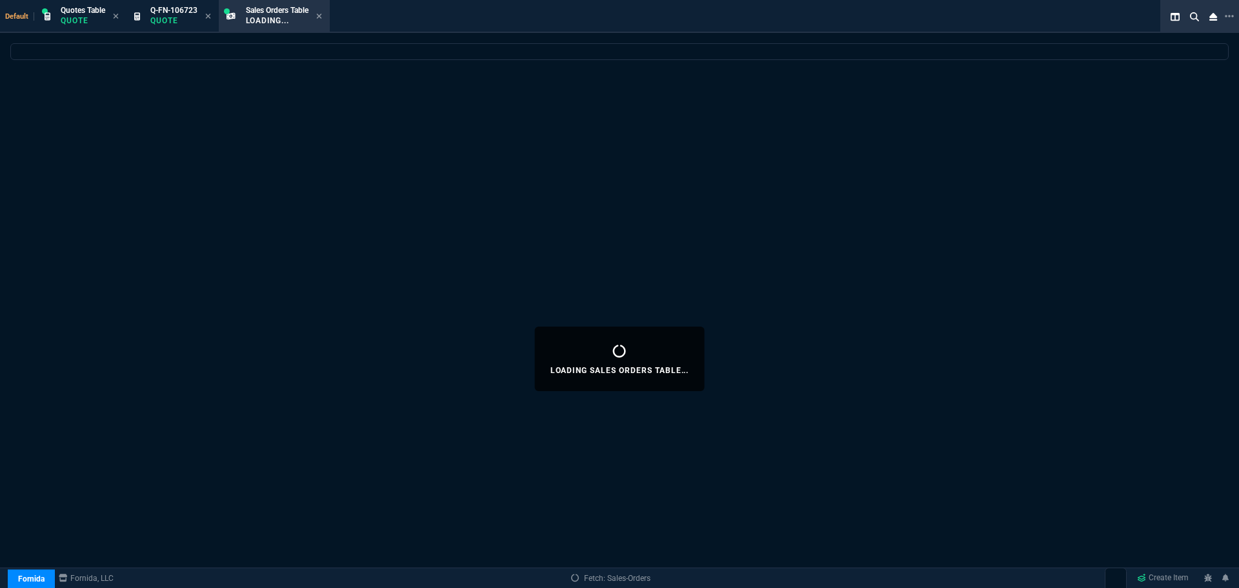
select select
